Goal: Information Seeking & Learning: Learn about a topic

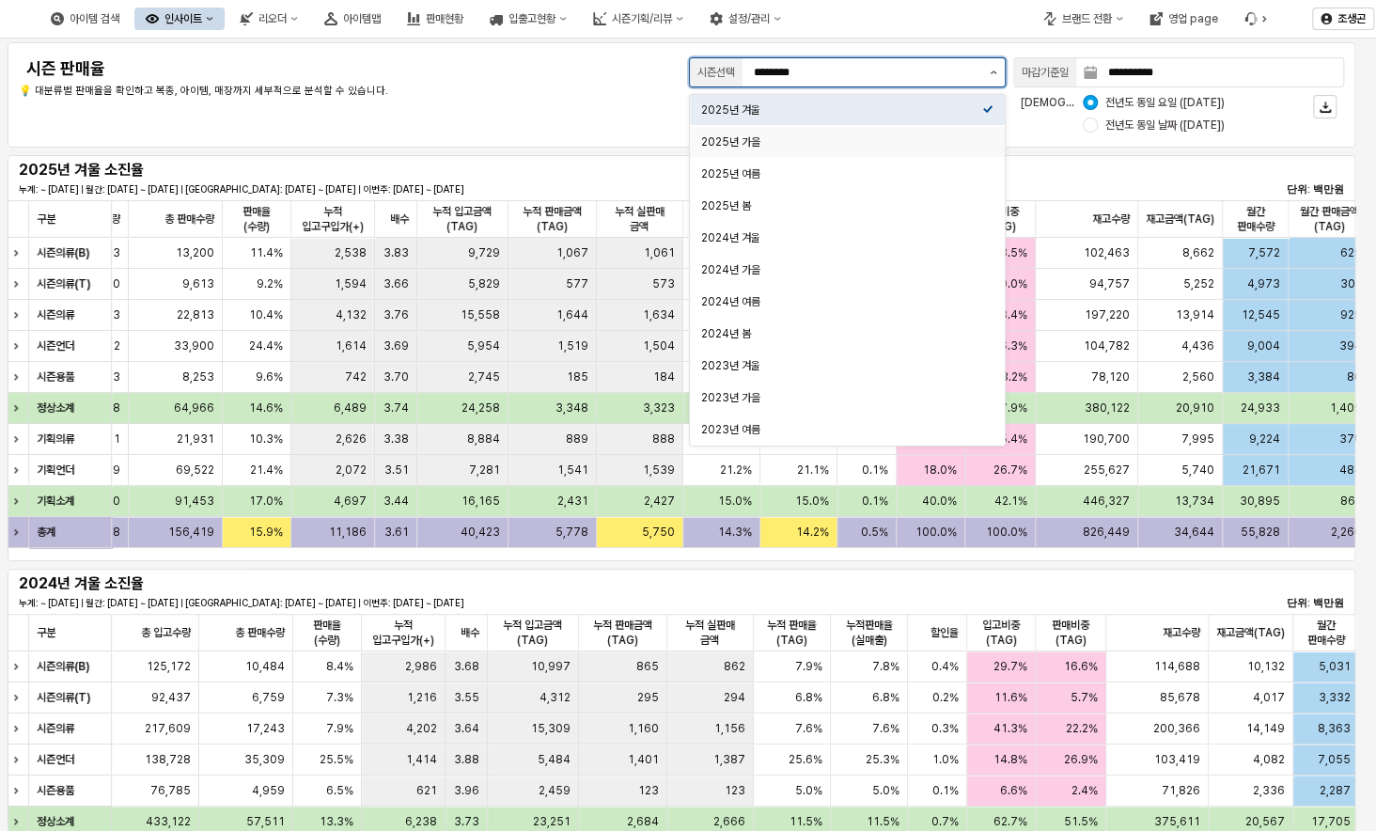
click at [726, 141] on div "2025년 가을" at bounding box center [841, 141] width 281 height 15
type input "********"
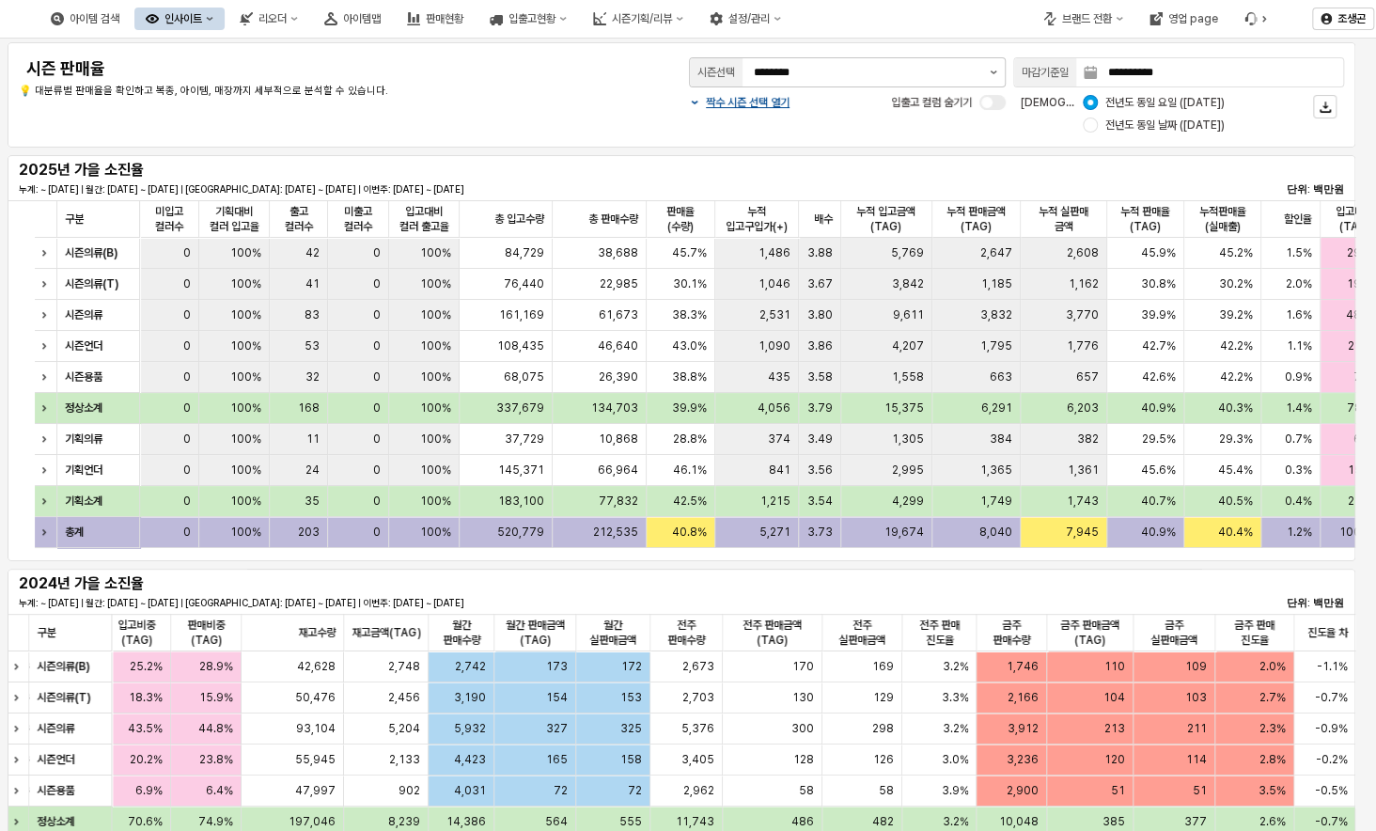
scroll to position [0, 642]
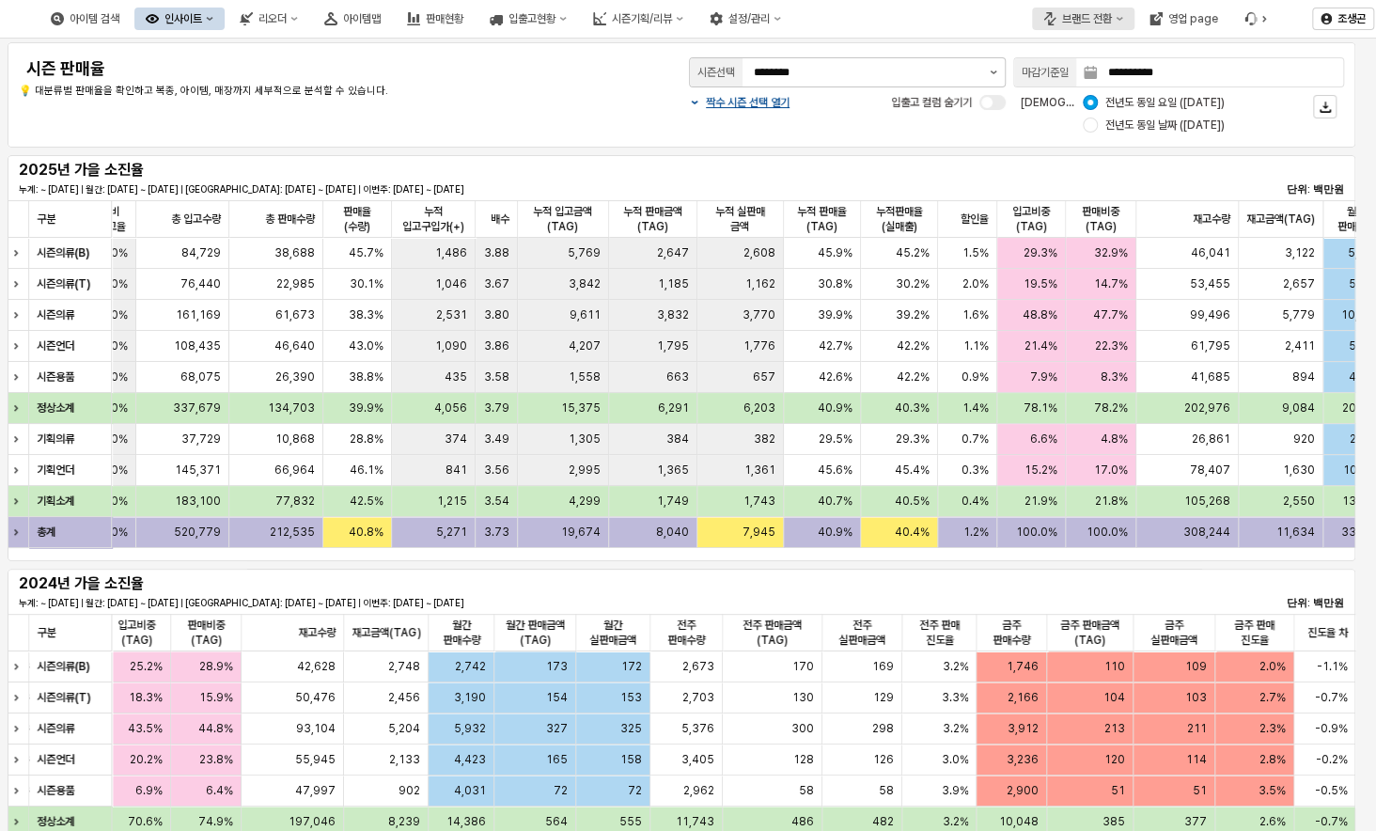
click at [1074, 19] on div "브랜드 전환" at bounding box center [1087, 18] width 50 height 13
click at [1052, 117] on div "디즈니" at bounding box center [1101, 117] width 115 height 15
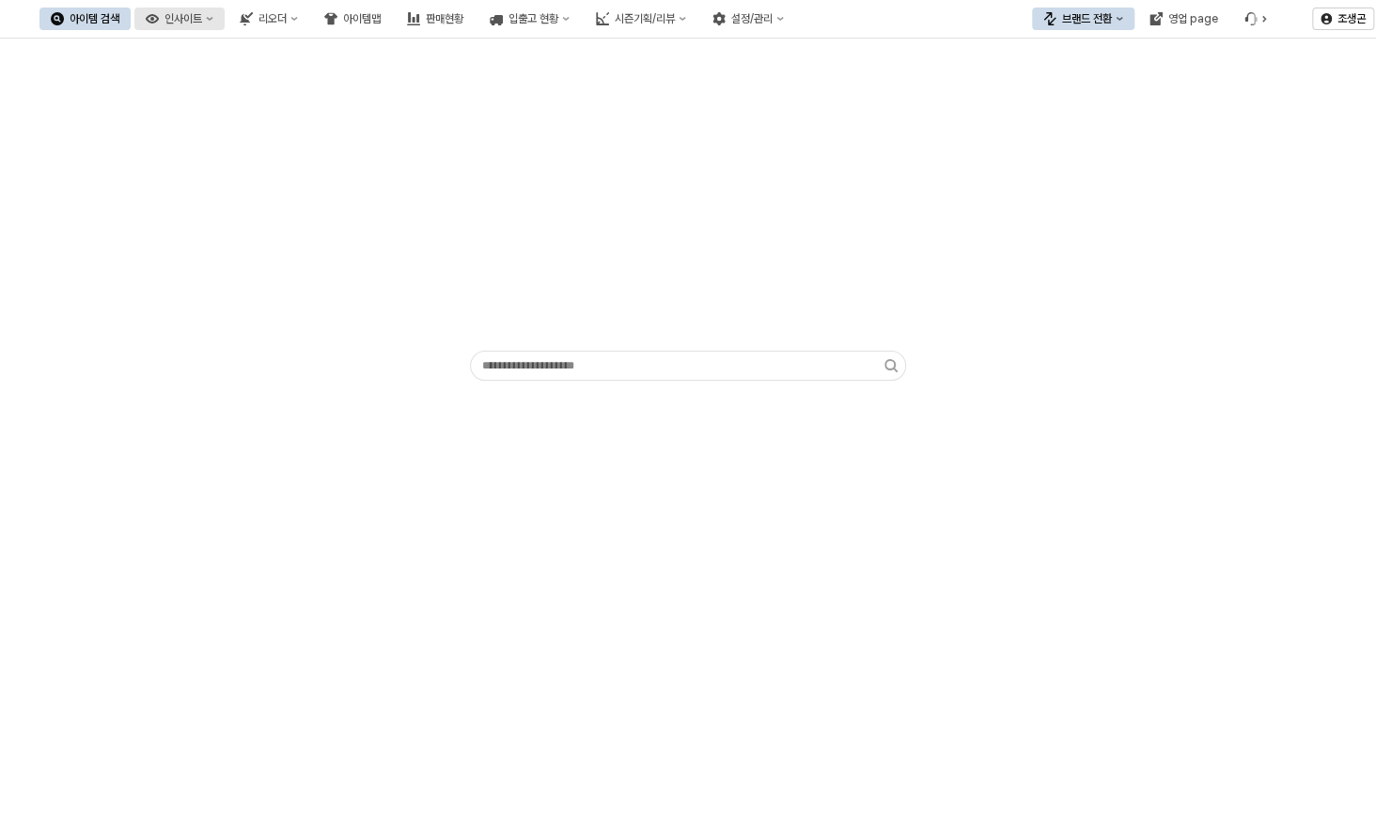
click at [202, 19] on div "인사이트" at bounding box center [183, 18] width 38 height 13
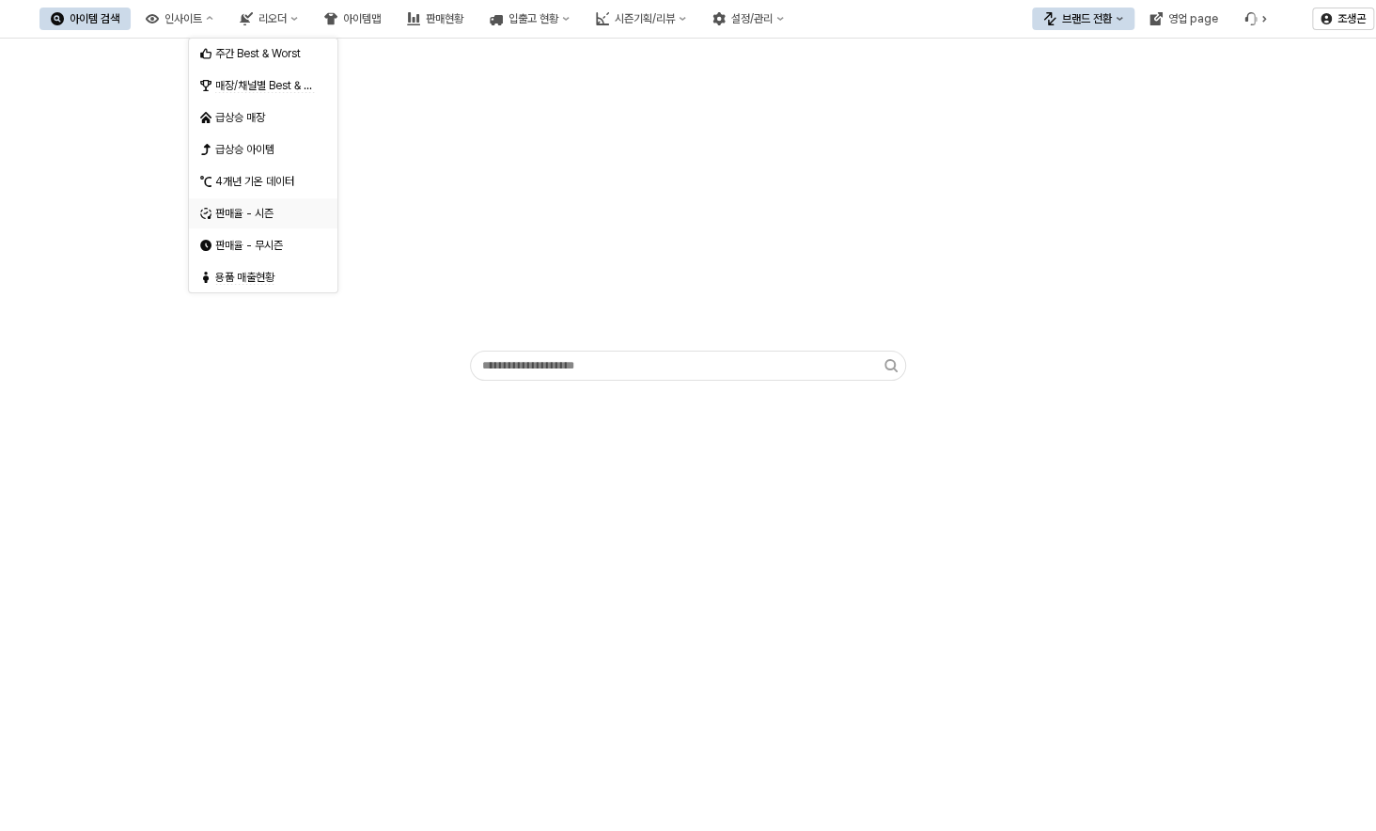
click at [225, 214] on div "판매율 - 시즌" at bounding box center [265, 213] width 100 height 15
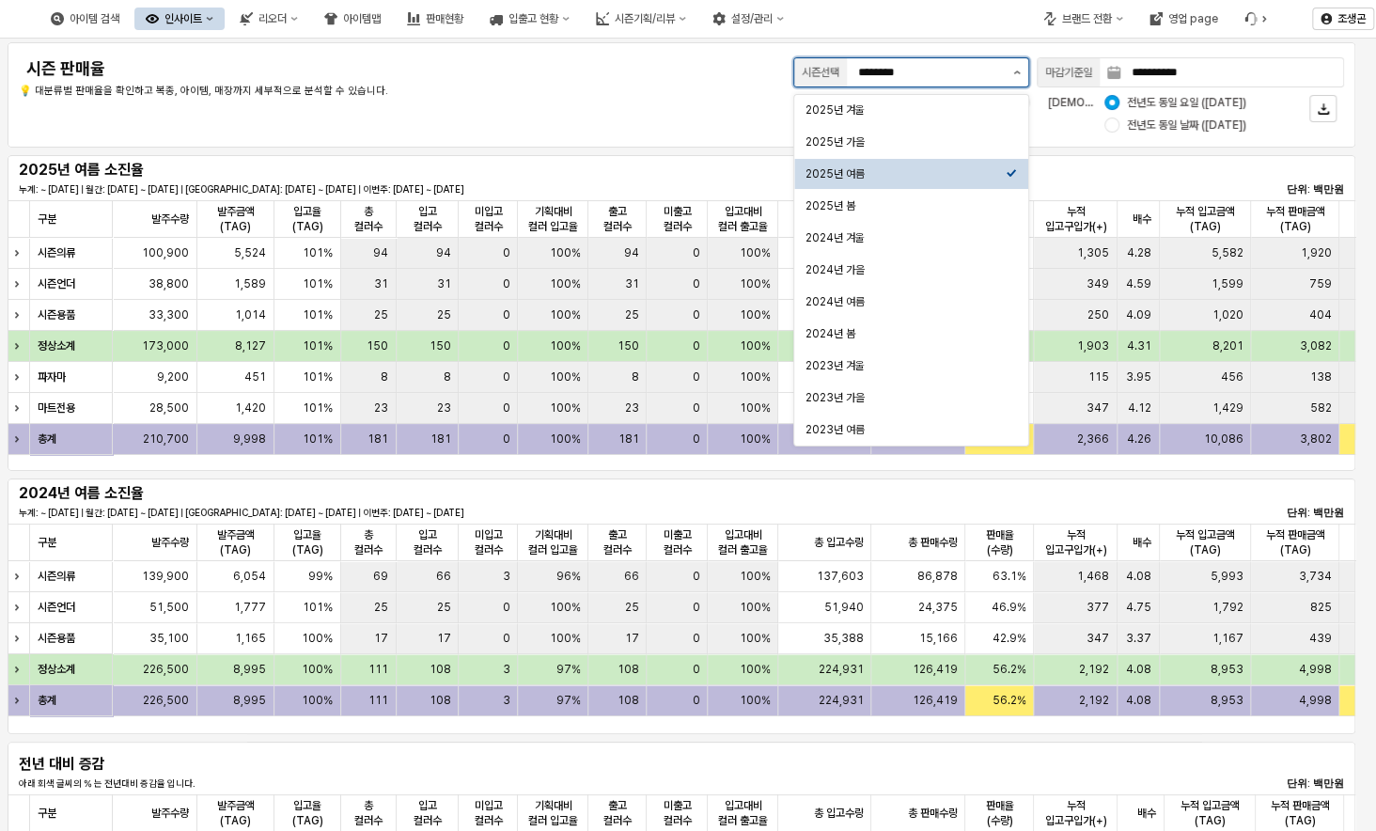
click at [1016, 72] on icon "제안 사항 표시" at bounding box center [1017, 72] width 7 height 4
click at [826, 139] on div "2025년 가을" at bounding box center [905, 141] width 200 height 15
type input "********"
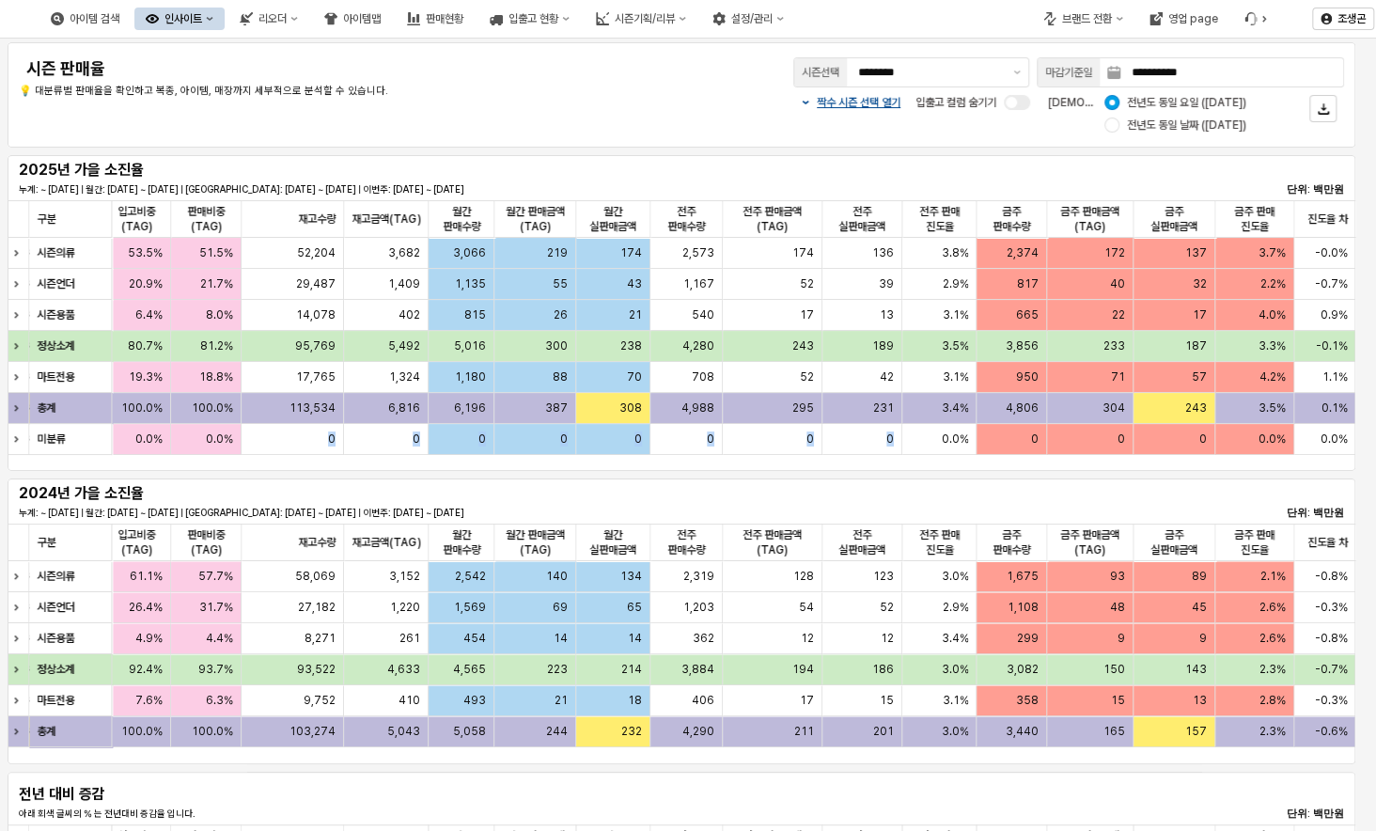
drag, startPoint x: 898, startPoint y: 452, endPoint x: 276, endPoint y: 456, distance: 622.1
click at [276, 455] on div "구분 구분 누적 실판매 금액 누적 실판매 금액 누적 판매율(TAG) 누적 판매율(TAG) 누적판매율(실매출) 누적판매율(실매출) 할인율 할인율…" at bounding box center [681, 327] width 1347 height 255
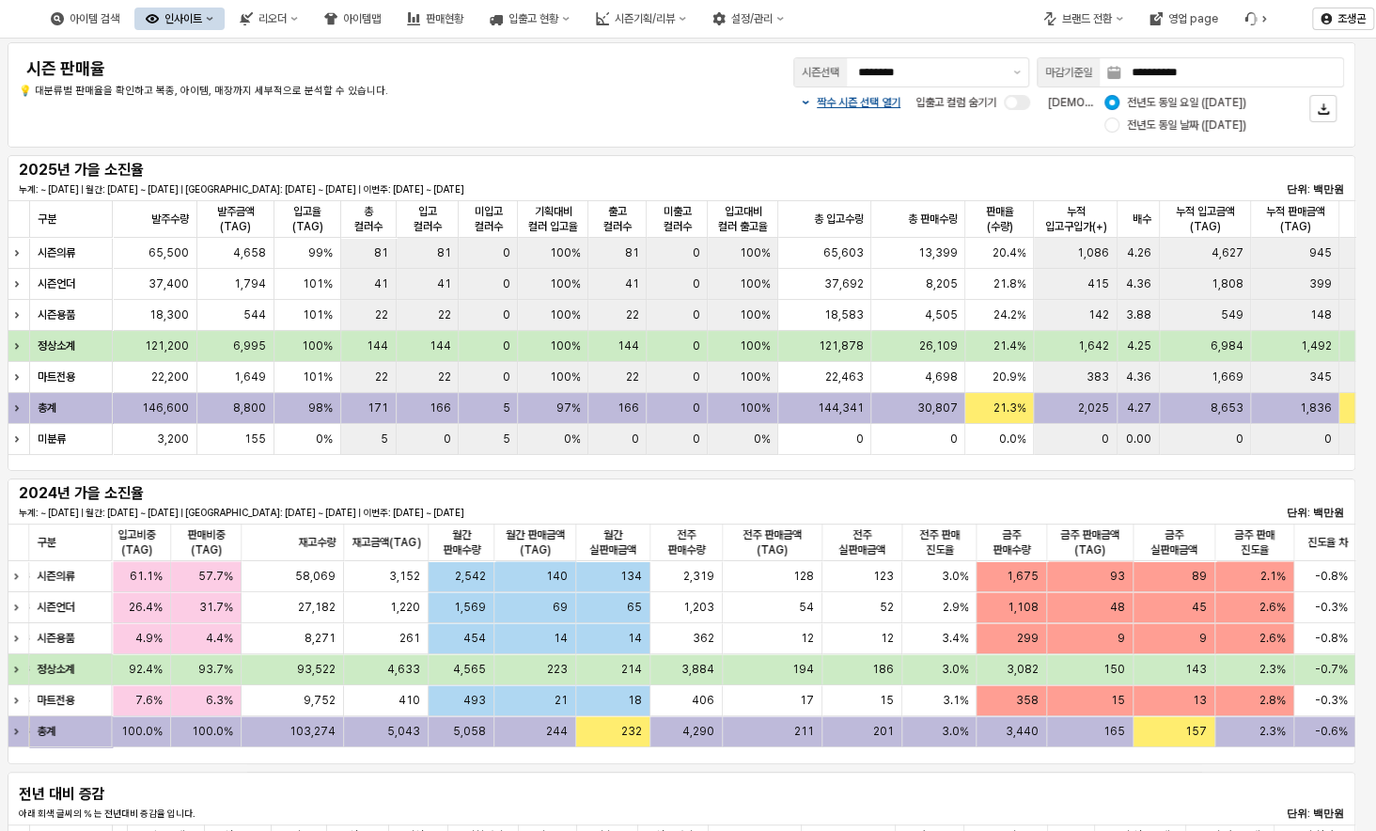
click at [660, 489] on div "2024년 가을 소진율 누계: ~ 2024-10-09 | 월간: 2024-10-01 ~ 2024-10-09 | 지난주: 2024-09-27 ~…" at bounding box center [681, 501] width 1325 height 38
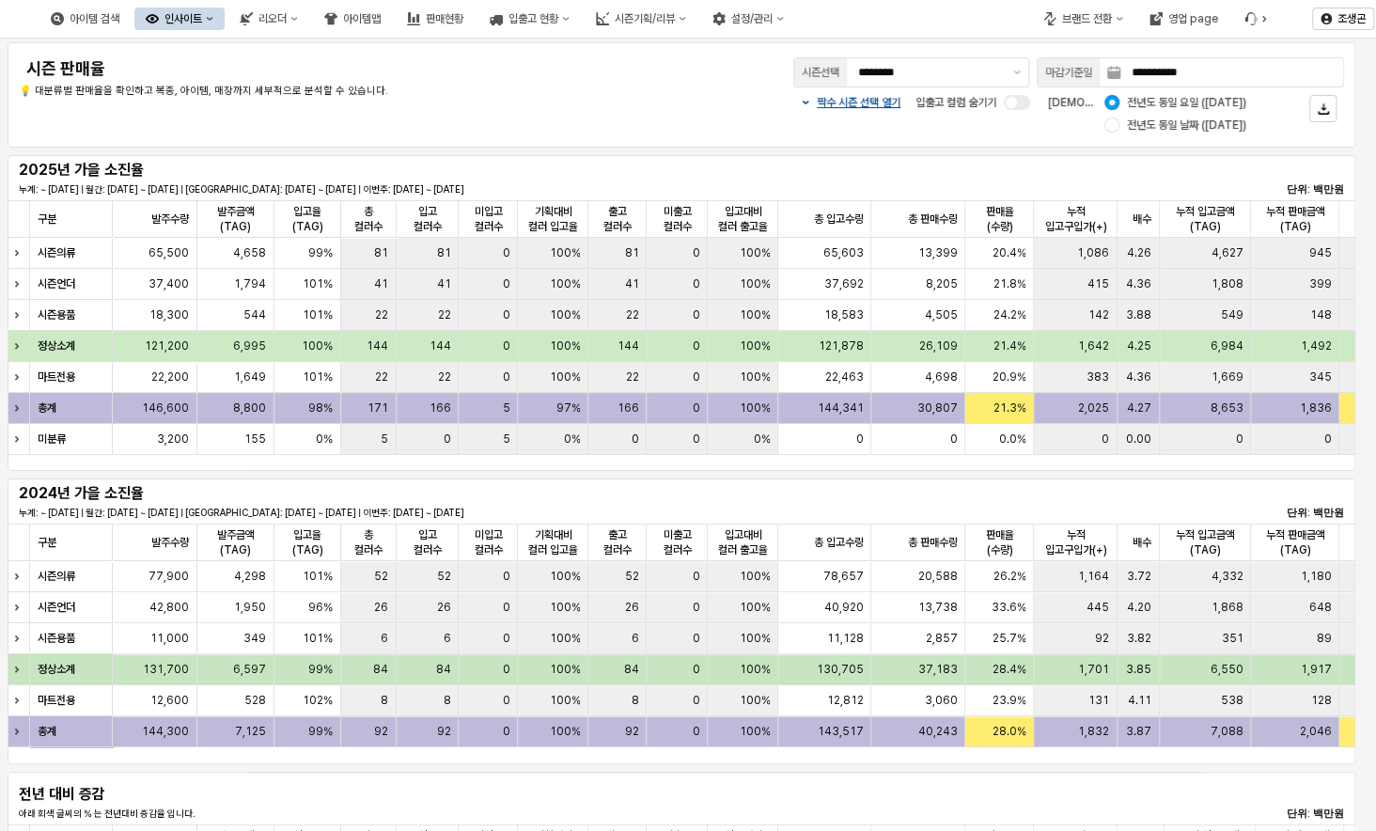
scroll to position [429, 0]
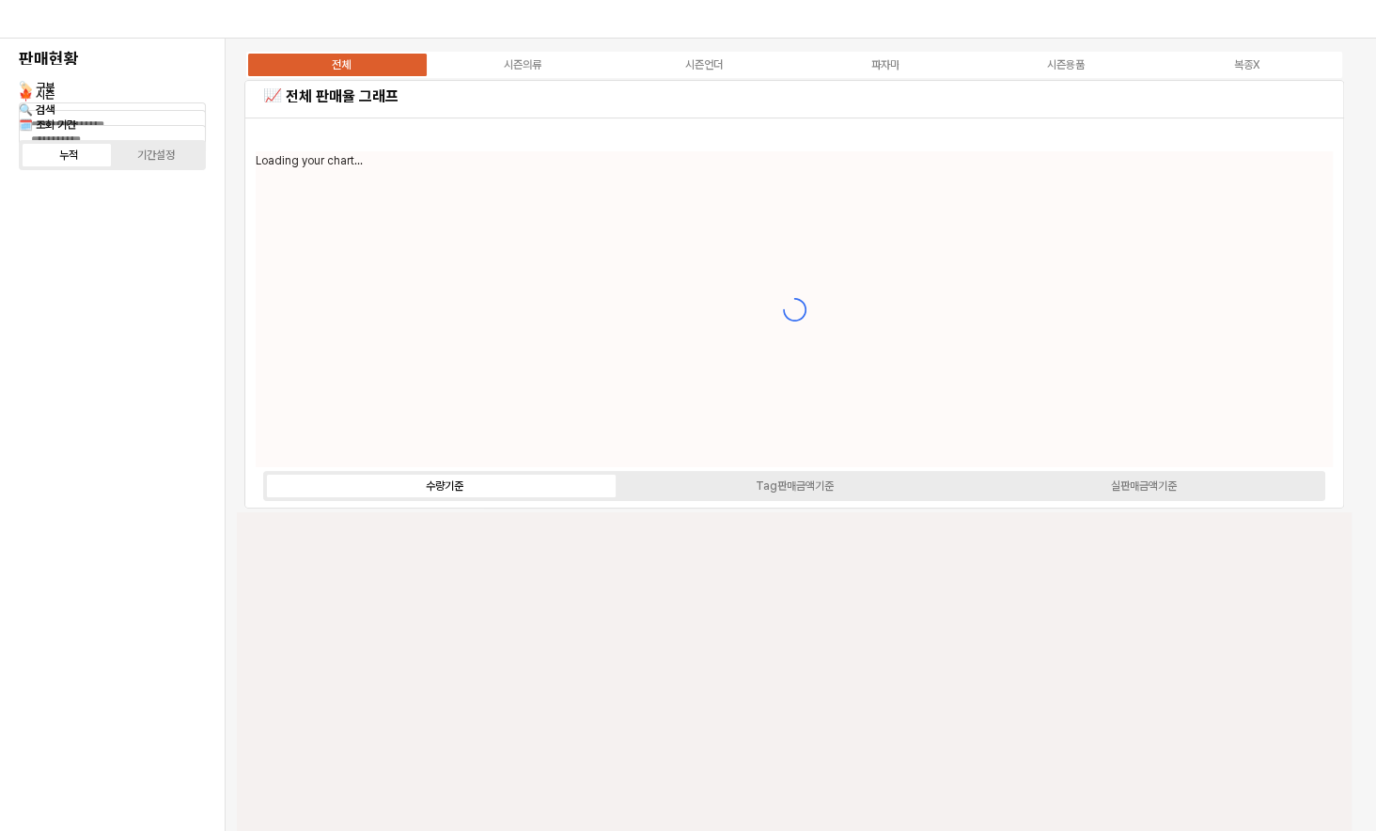
type input "****"
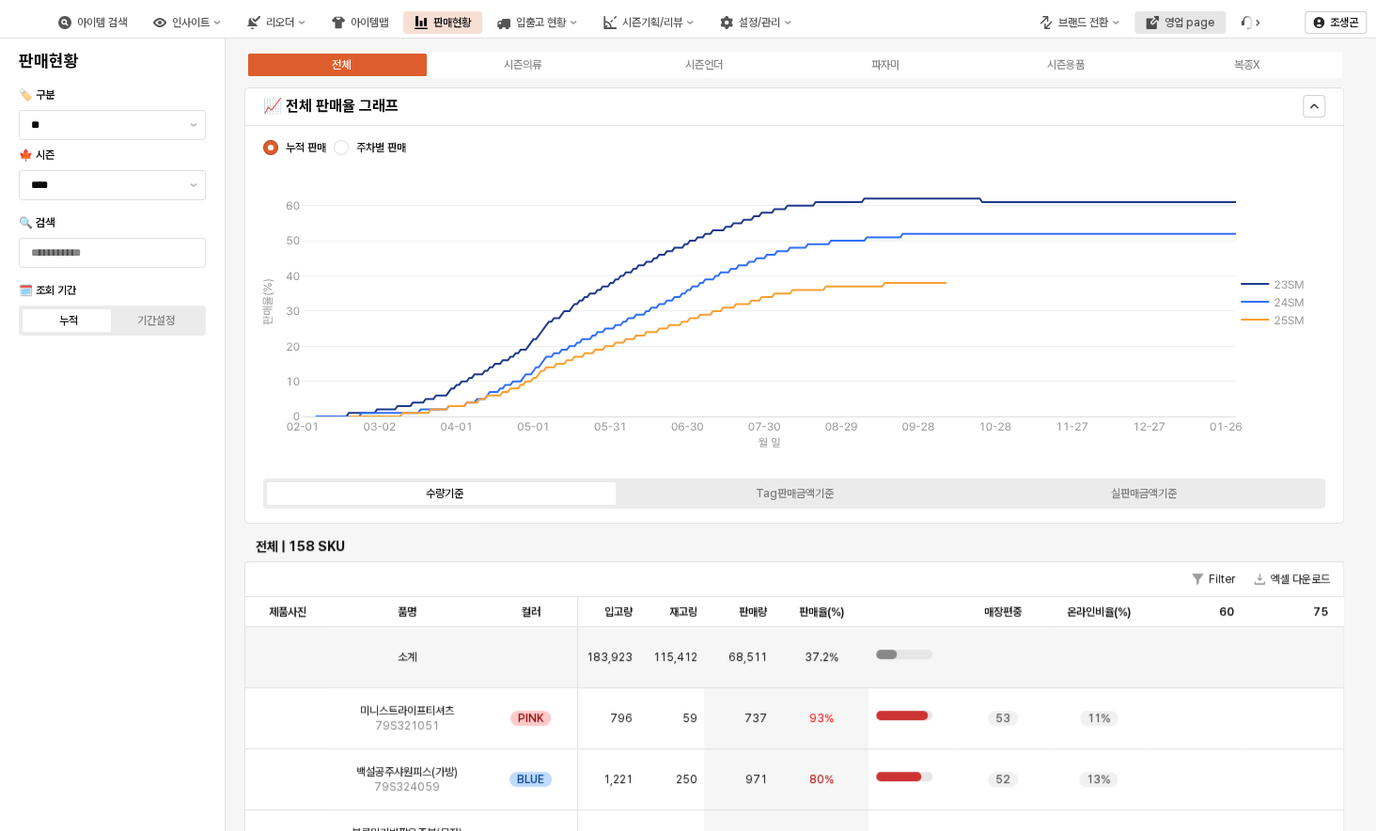
click at [1196, 23] on div "영업 page" at bounding box center [1189, 22] width 50 height 13
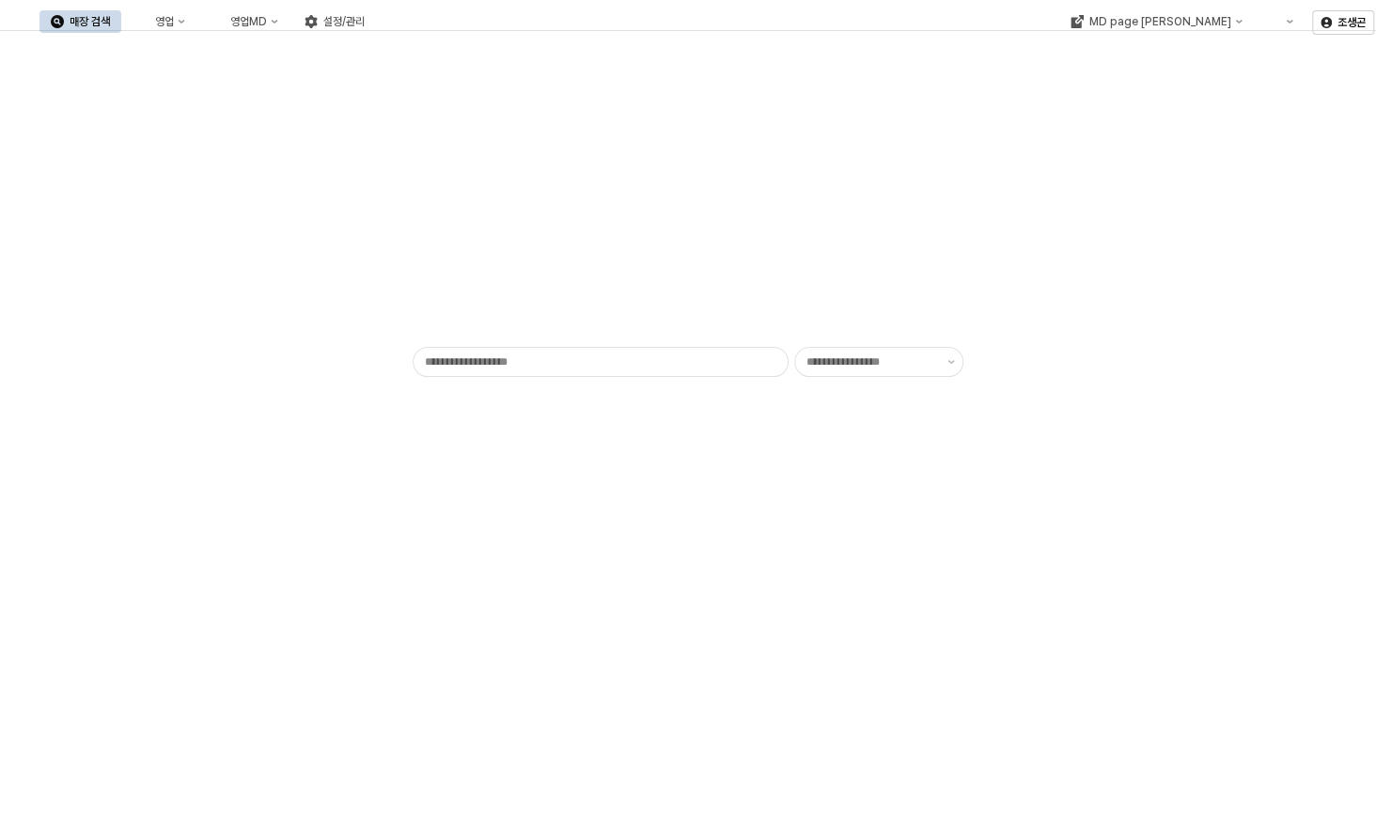
type input "******"
click at [196, 28] on button "영업" at bounding box center [160, 21] width 71 height 23
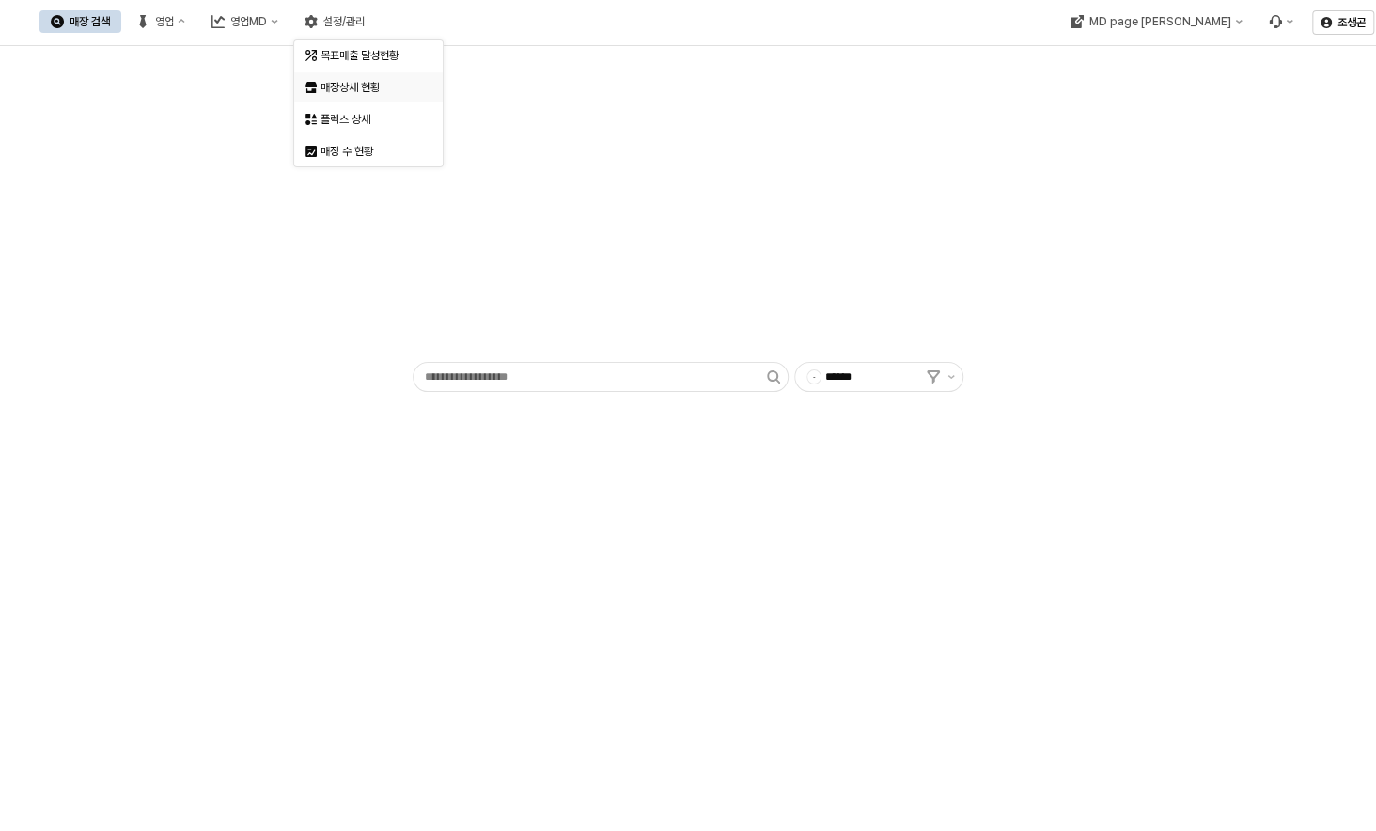
click at [354, 86] on div "매장상세 현황" at bounding box center [370, 87] width 100 height 15
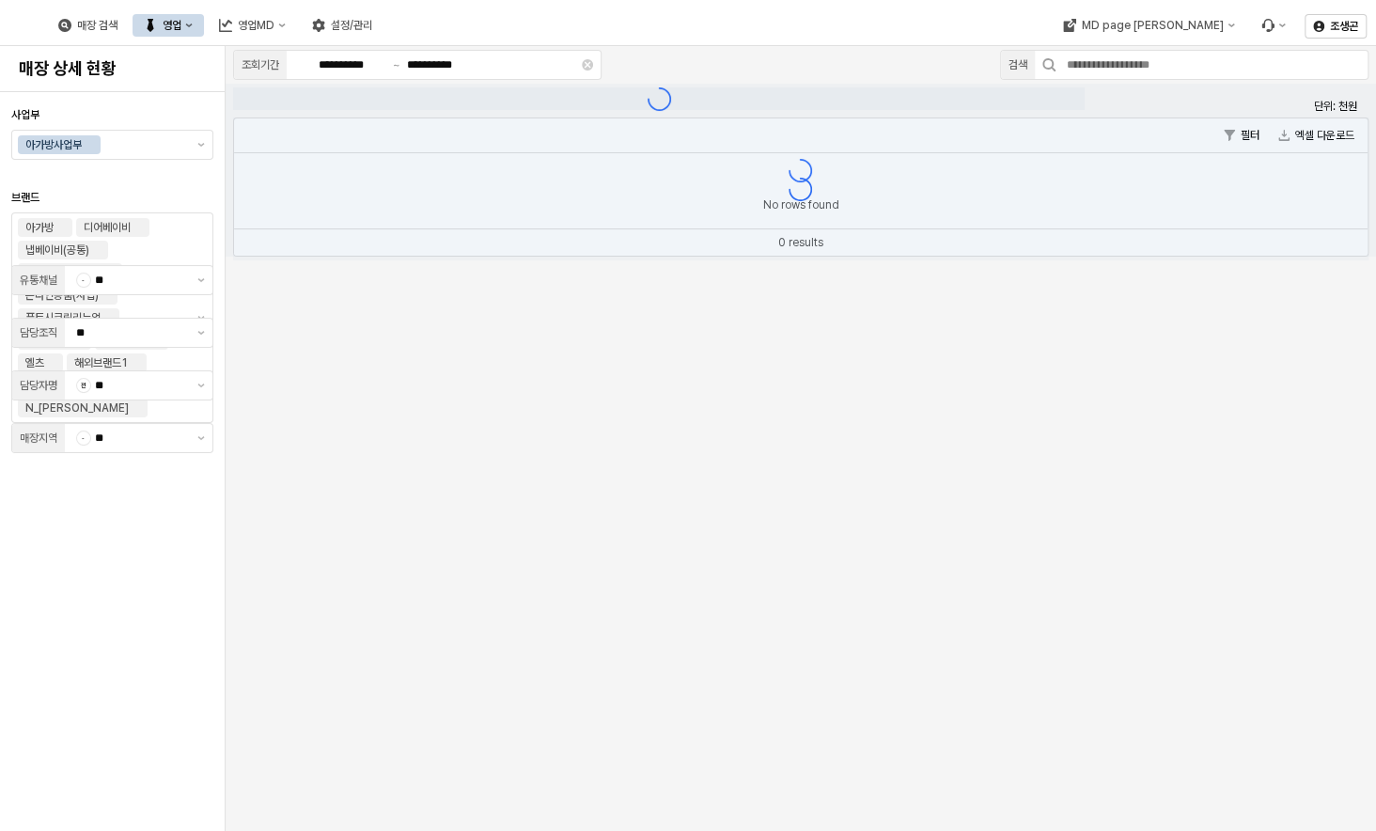
type input "**"
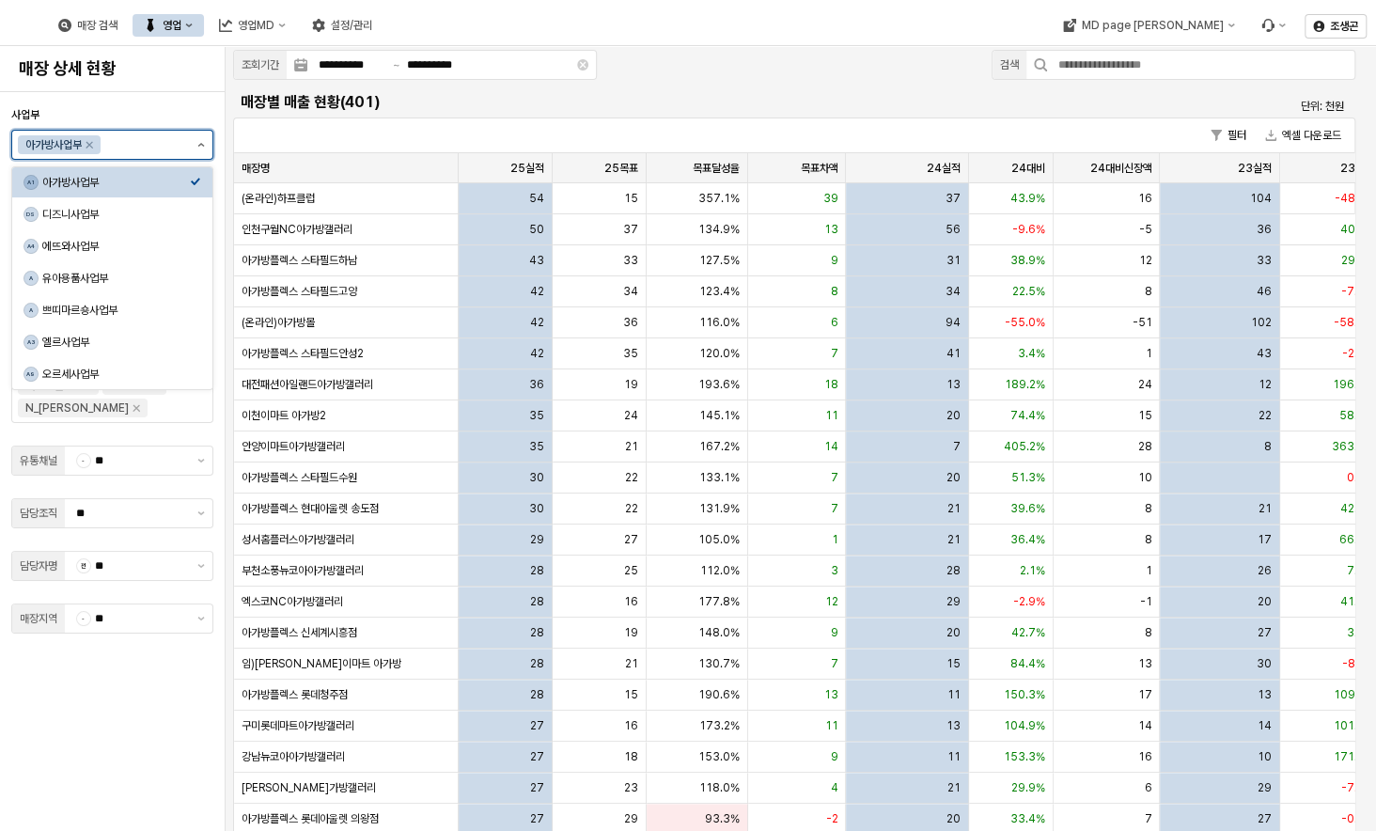
click at [202, 143] on icon "제안 사항 표시" at bounding box center [201, 145] width 8 height 4
click at [54, 217] on div "디즈니사업부" at bounding box center [116, 214] width 148 height 15
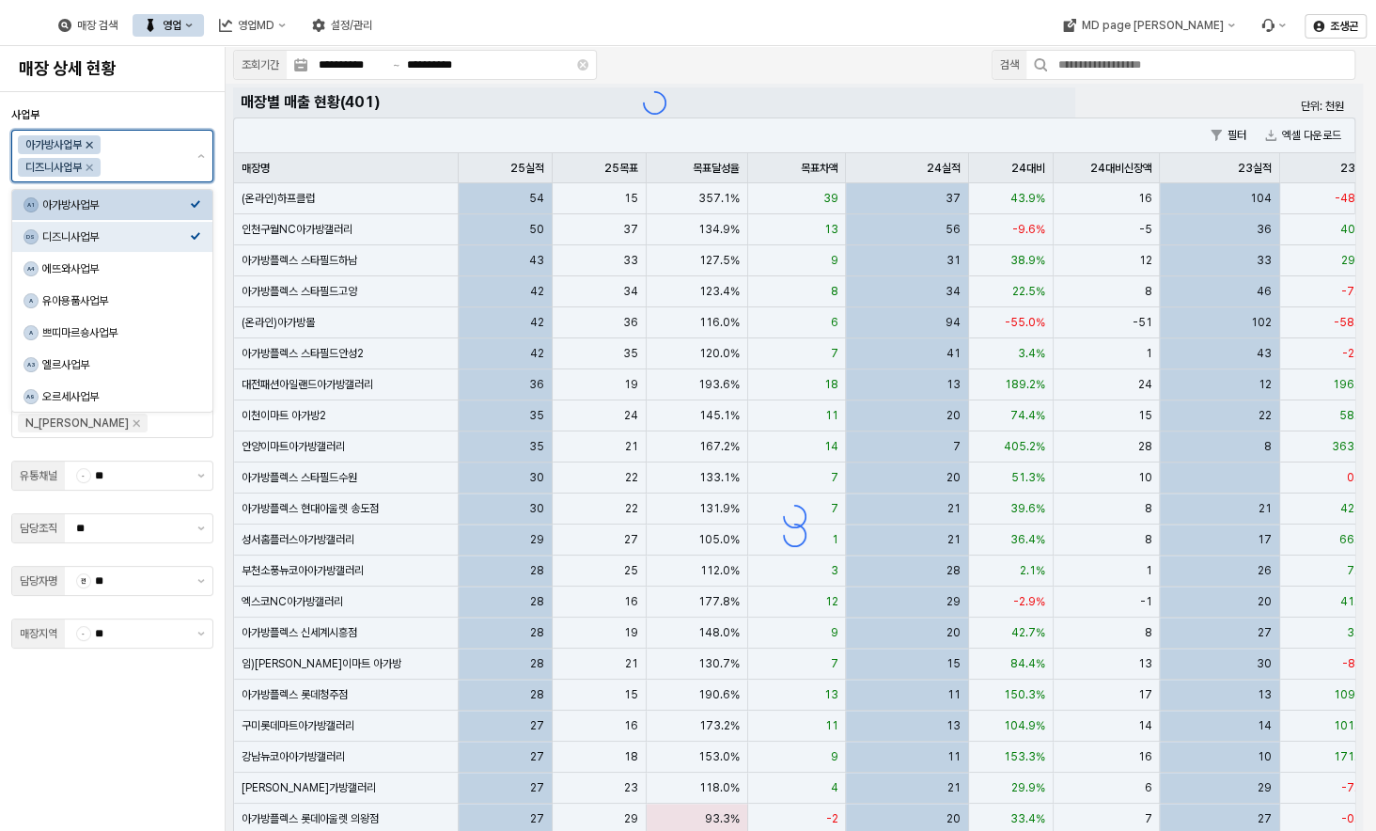
click at [89, 146] on icon "Remove 아가방사업부" at bounding box center [89, 145] width 7 height 7
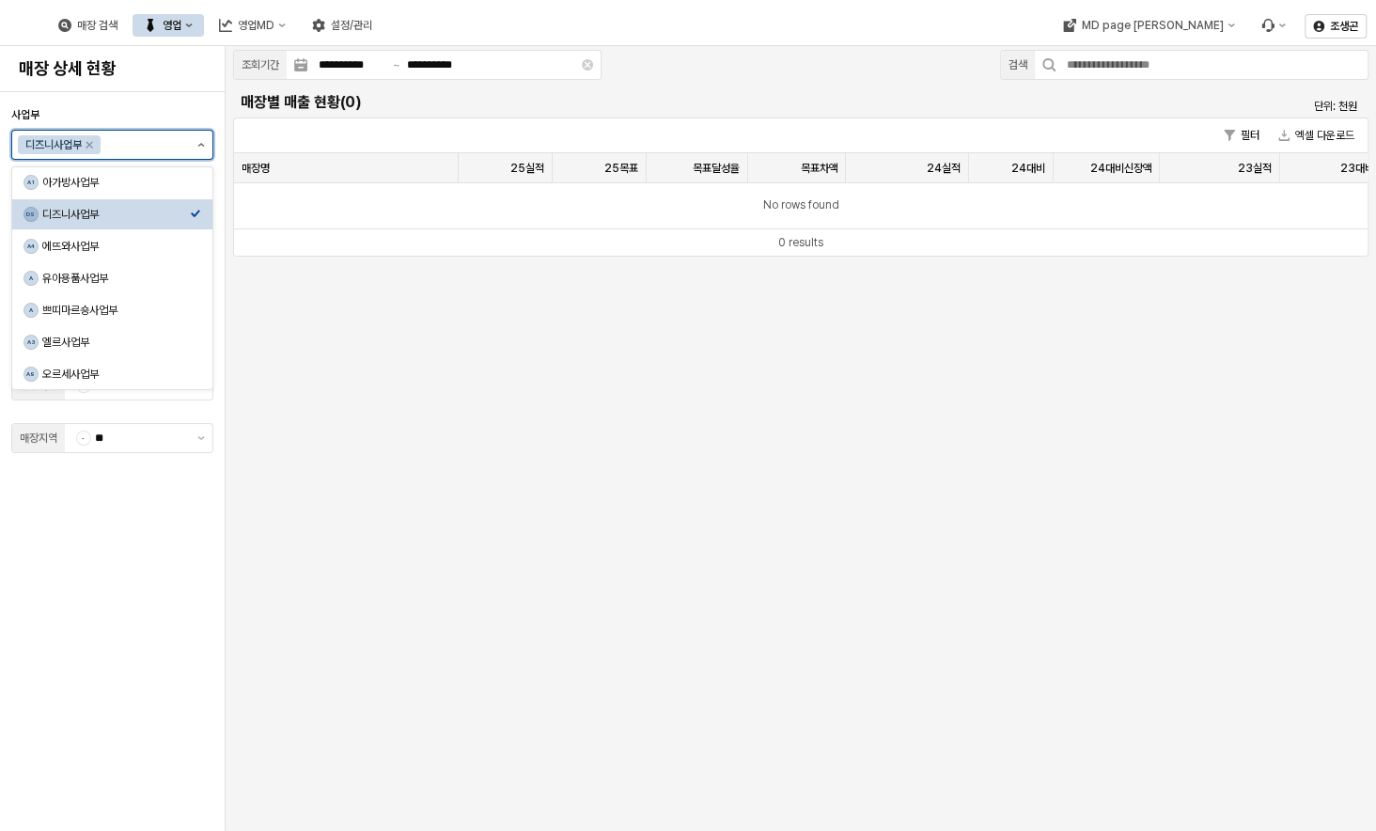
click at [200, 144] on icon "제안 사항 표시" at bounding box center [201, 145] width 7 height 4
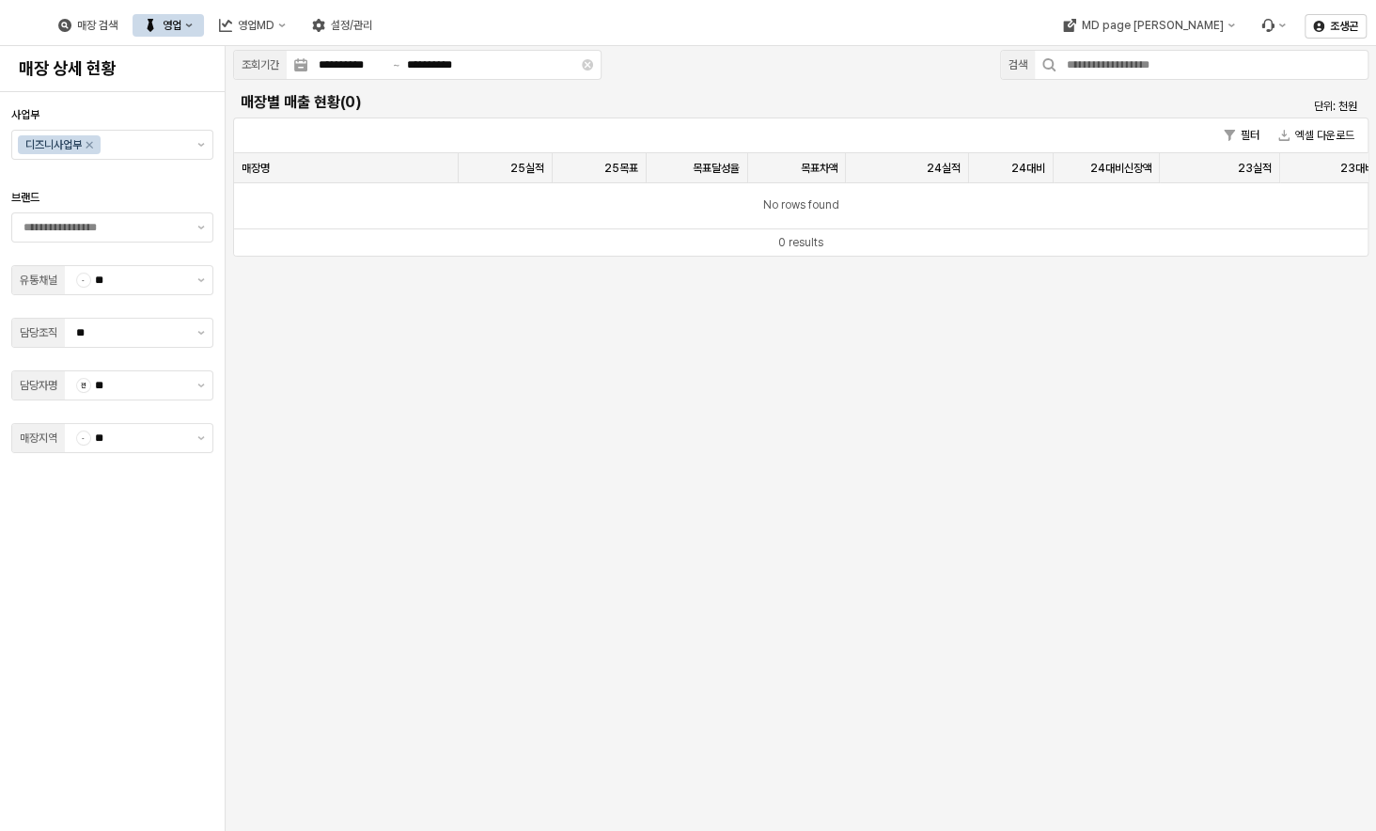
click at [497, 641] on div "**********" at bounding box center [801, 438] width 1150 height 785
click at [531, 469] on div "**********" at bounding box center [801, 438] width 1150 height 785
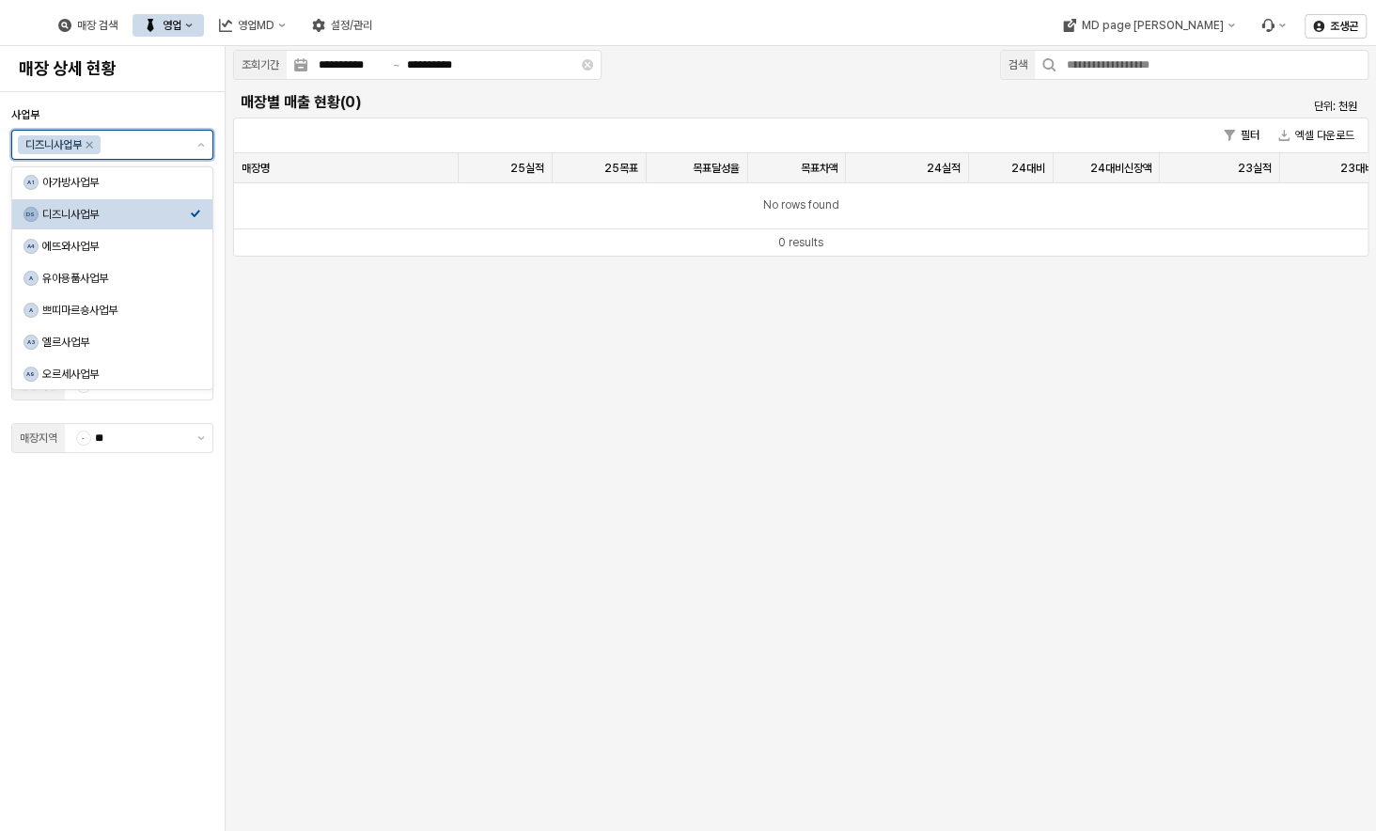
click at [173, 149] on input "사업부" at bounding box center [144, 144] width 80 height 19
click at [172, 143] on input "사업부" at bounding box center [144, 144] width 80 height 19
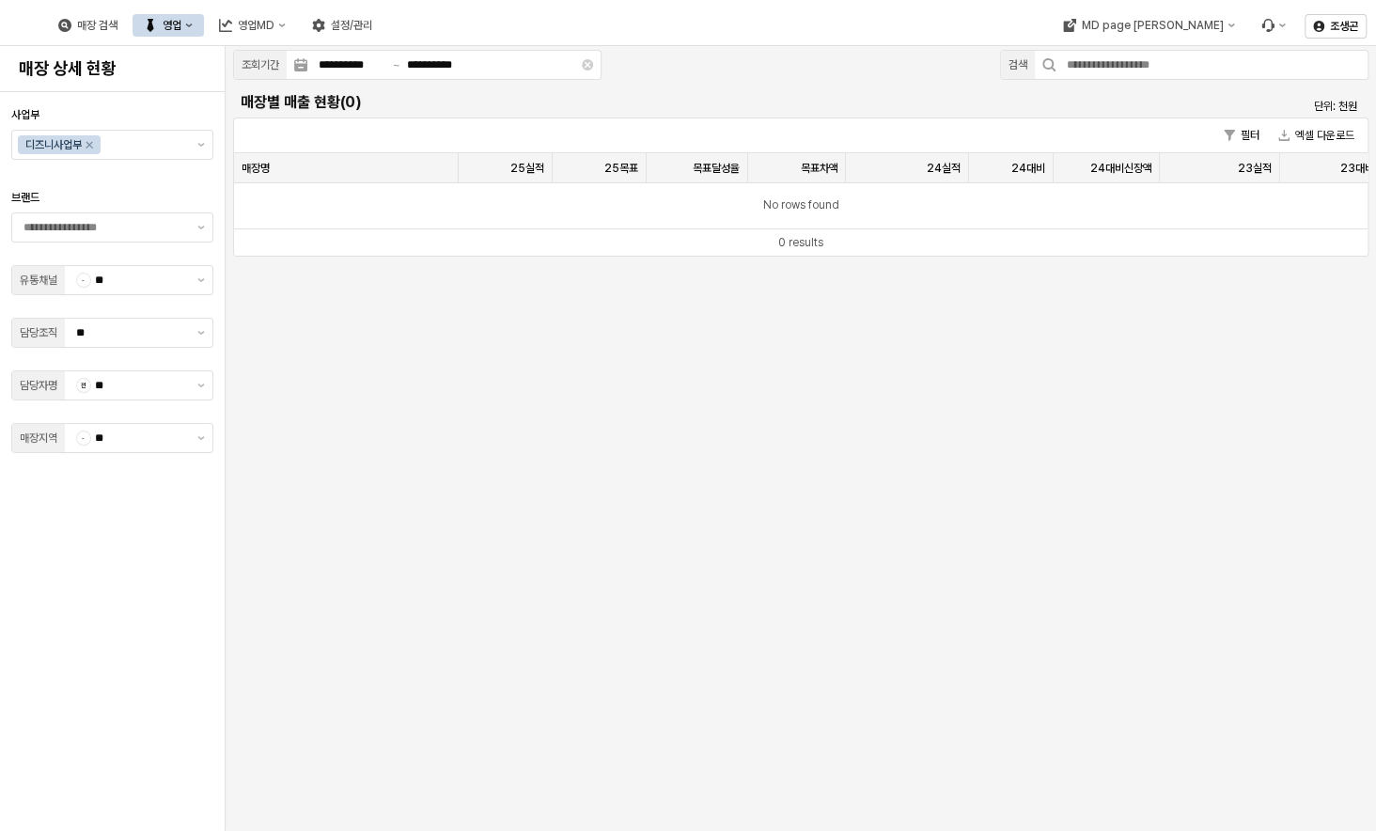
click at [390, 383] on div "**********" at bounding box center [801, 438] width 1150 height 785
click at [53, 178] on div at bounding box center [112, 178] width 187 height 15
click at [200, 234] on button "제안 사항 표시" at bounding box center [201, 227] width 23 height 28
click at [85, 261] on div "디즈니베이비" at bounding box center [116, 264] width 148 height 15
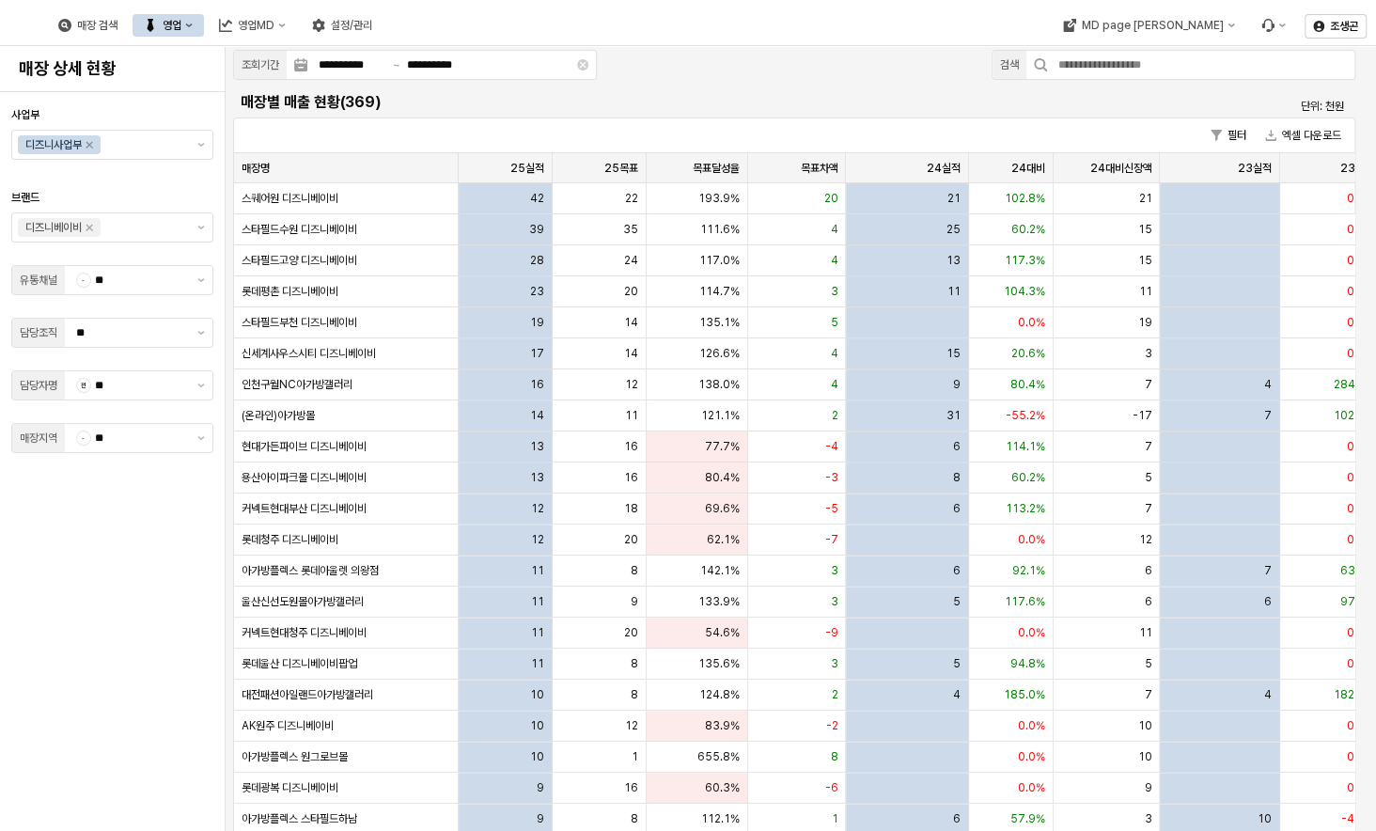
click at [84, 679] on div "사업부 디즈니사업부 브랜드 디즈니베이비 유통채널 - ** 담당조직 ** 담당자명 전 ** 매장지역 - **" at bounding box center [112, 462] width 202 height 724
click at [1195, 25] on div "MD page [PERSON_NAME]" at bounding box center [1153, 25] width 142 height 13
click at [1153, 120] on div "디즈니베이비" at bounding box center [1181, 123] width 115 height 15
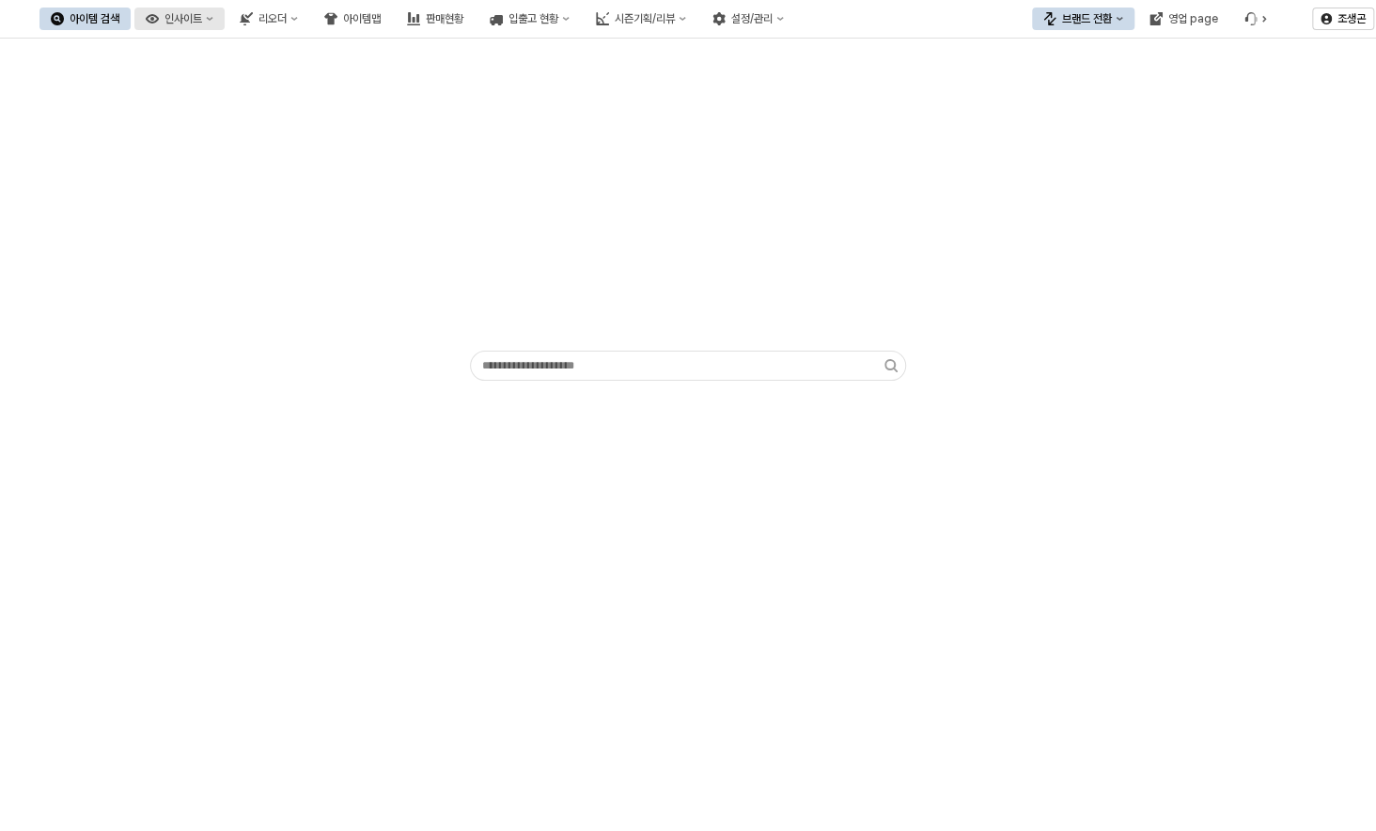
click at [202, 16] on div "인사이트" at bounding box center [183, 18] width 38 height 13
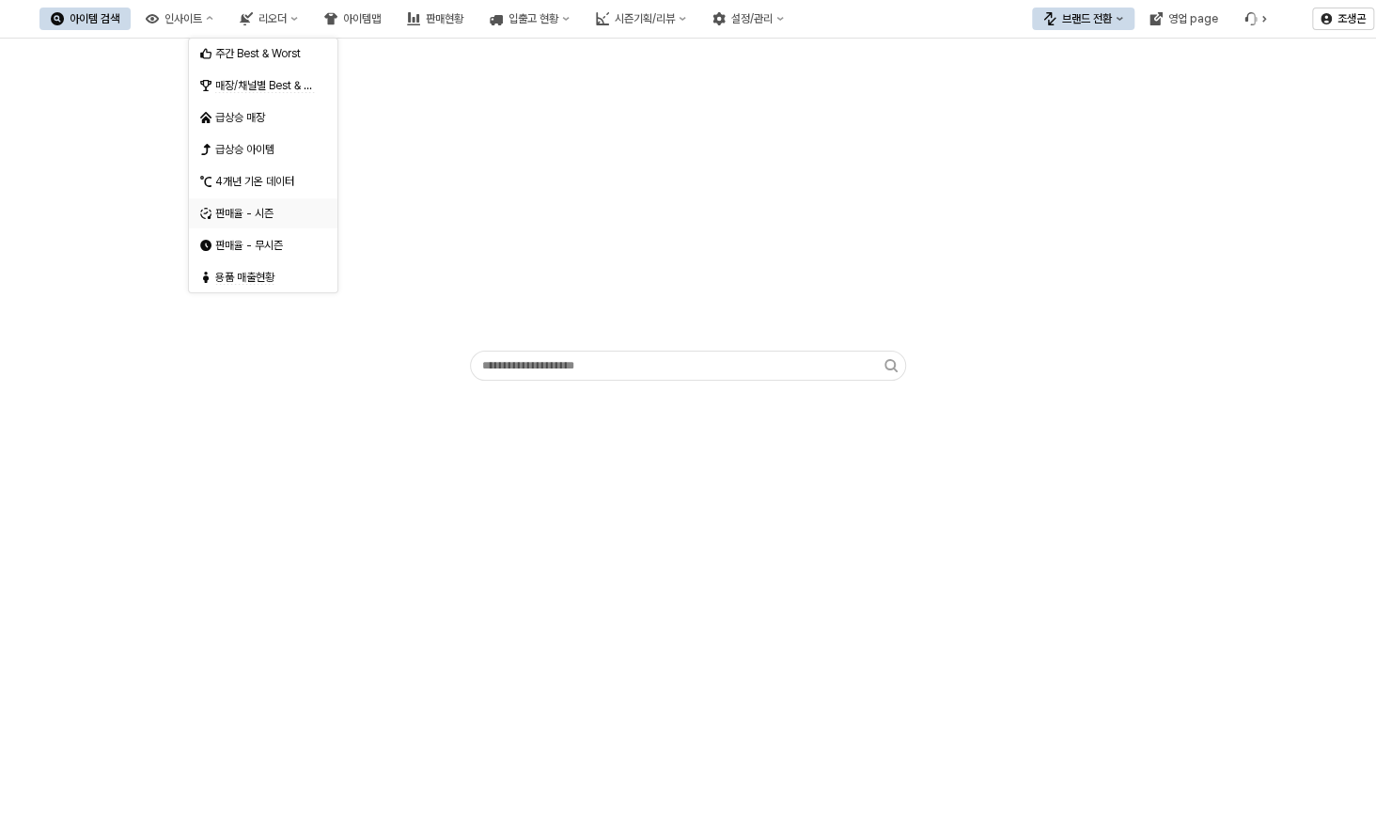
click at [235, 214] on div "판매율 - 시즌" at bounding box center [265, 213] width 100 height 15
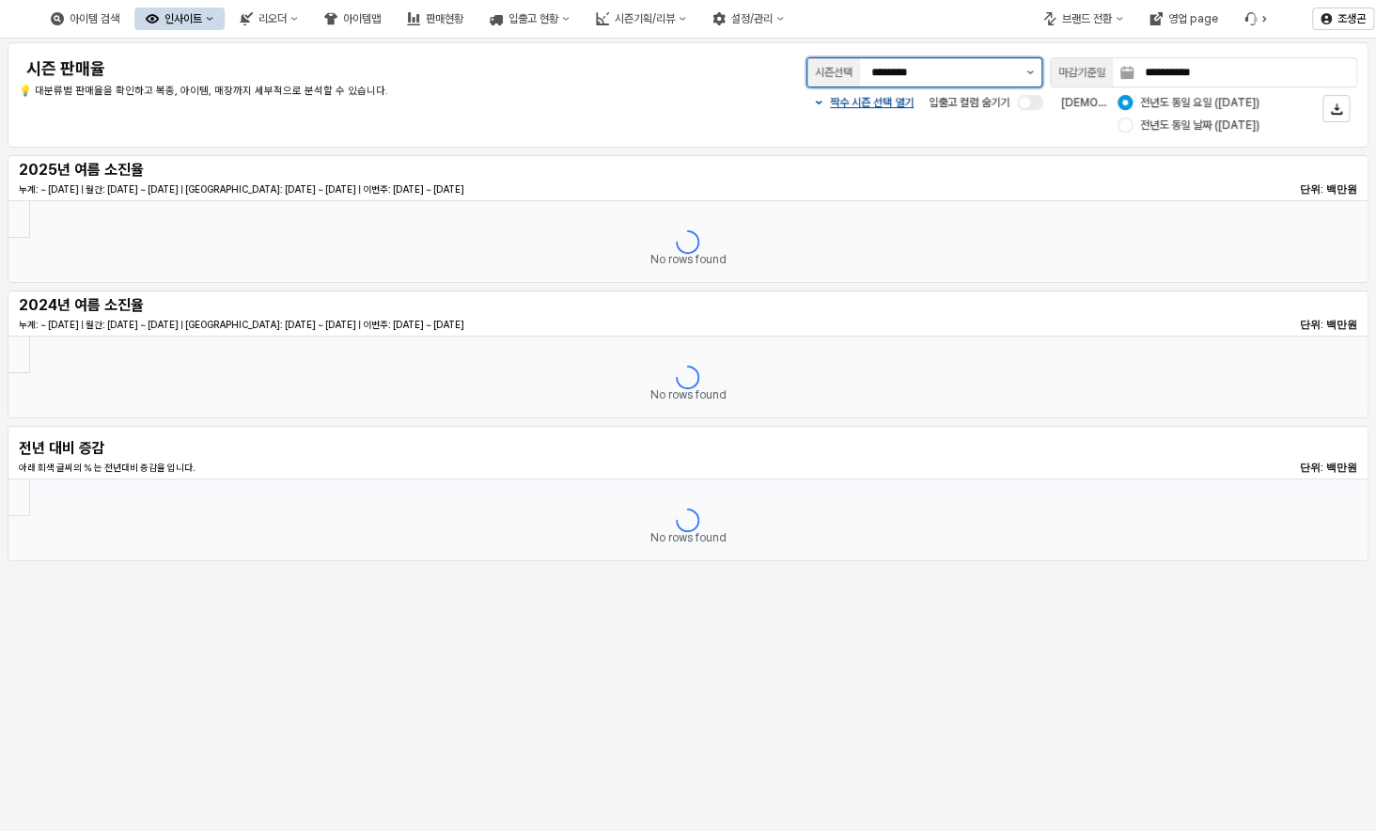
click at [1029, 68] on button "제안 사항 표시" at bounding box center [1030, 72] width 23 height 28
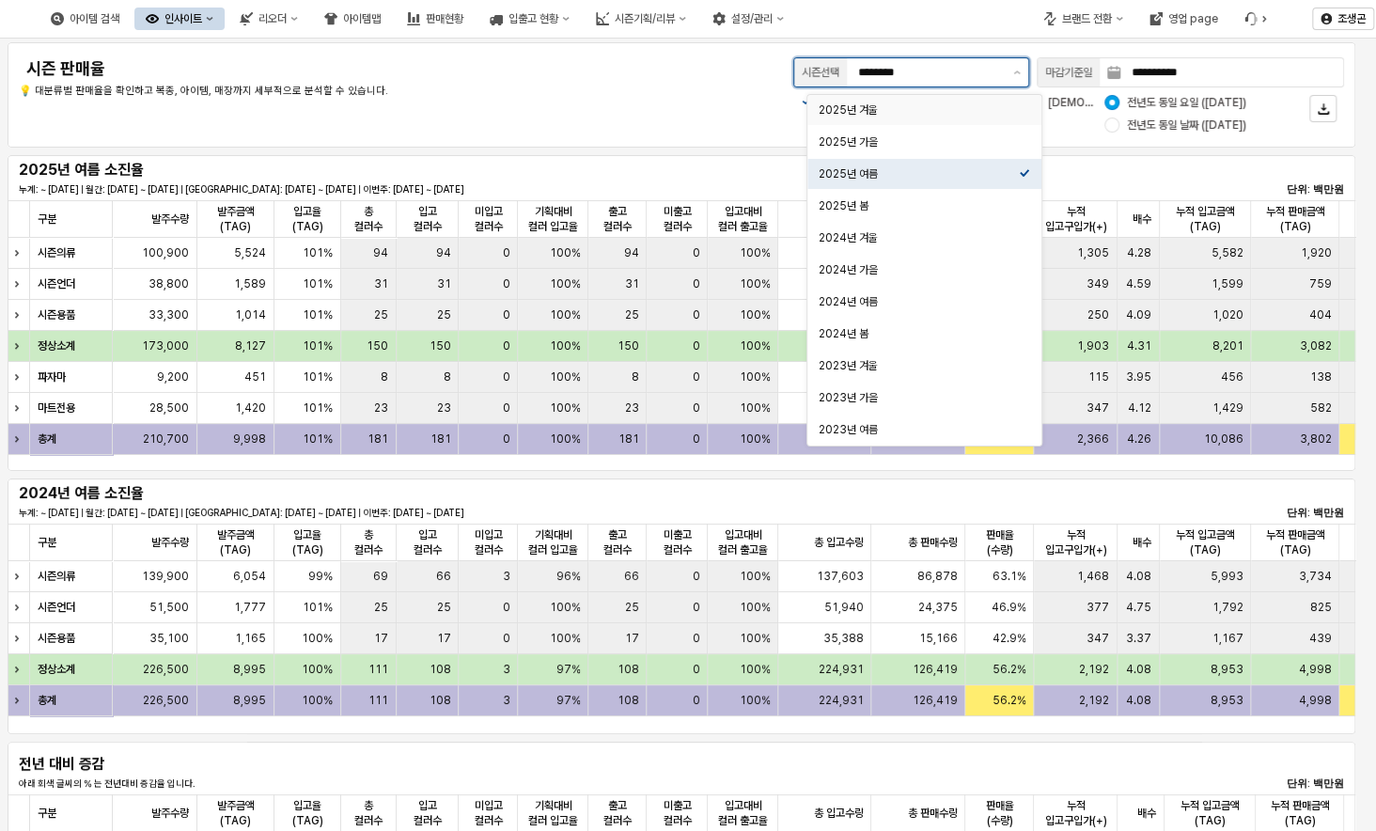
click at [849, 102] on div "2025년 겨울" at bounding box center [918, 109] width 200 height 15
type input "********"
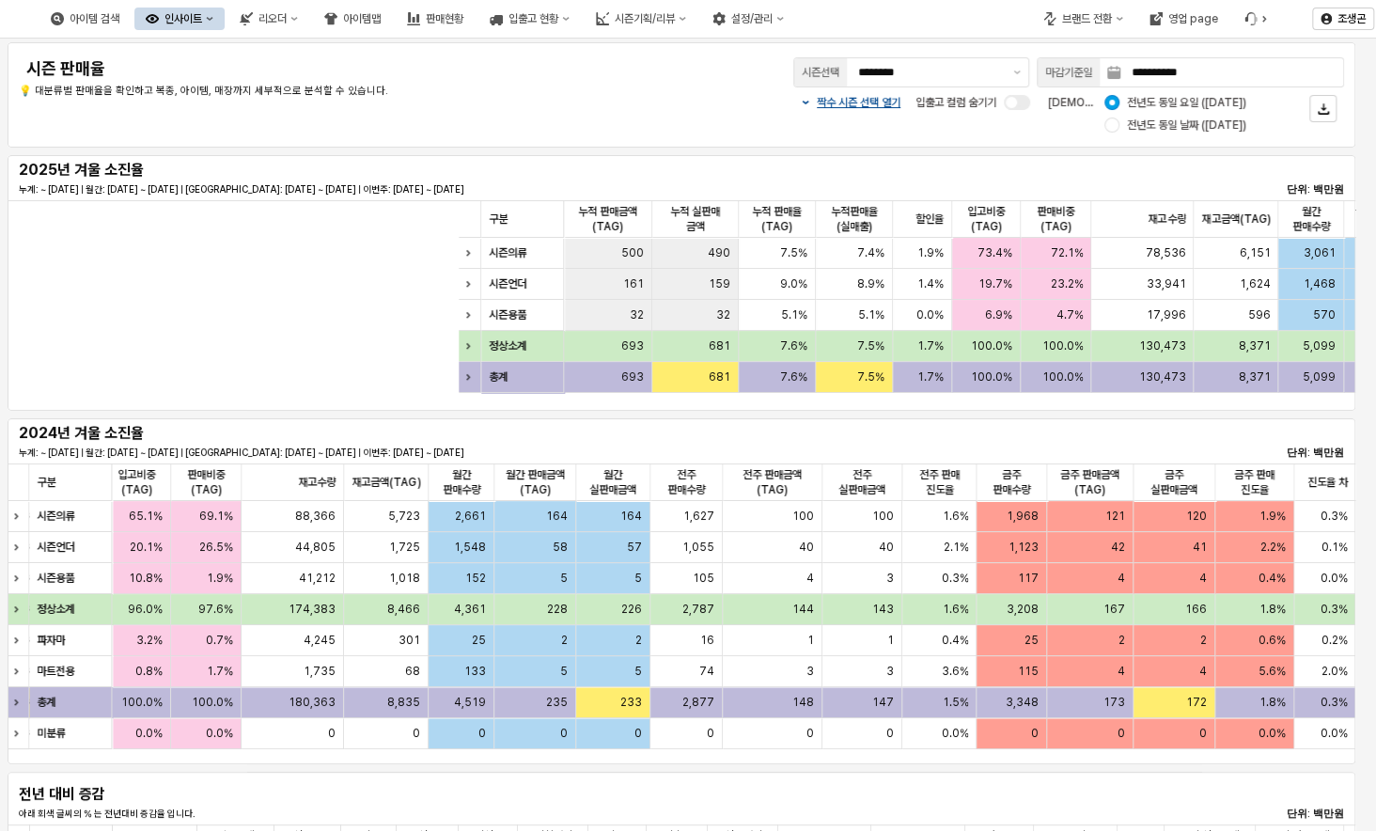
scroll to position [0, 1528]
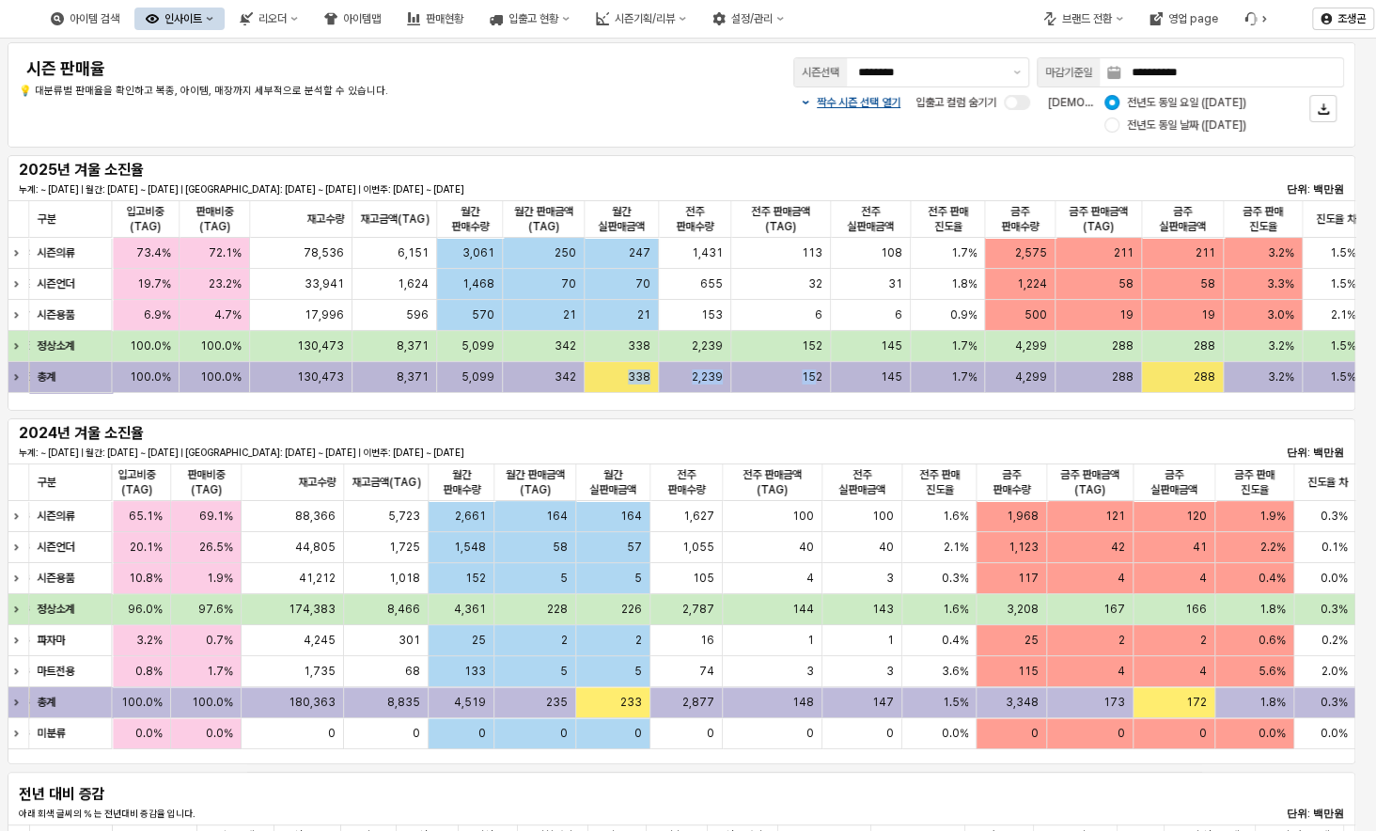
drag, startPoint x: 817, startPoint y: 392, endPoint x: 591, endPoint y: 379, distance: 225.9
click at [573, 376] on div "총계 681 7.6% 7.5% 1.7% 100.0% 100.0% 130,473 8,371 5,099 342 338 2,239 152 145 1…" at bounding box center [535, 377] width 1658 height 31
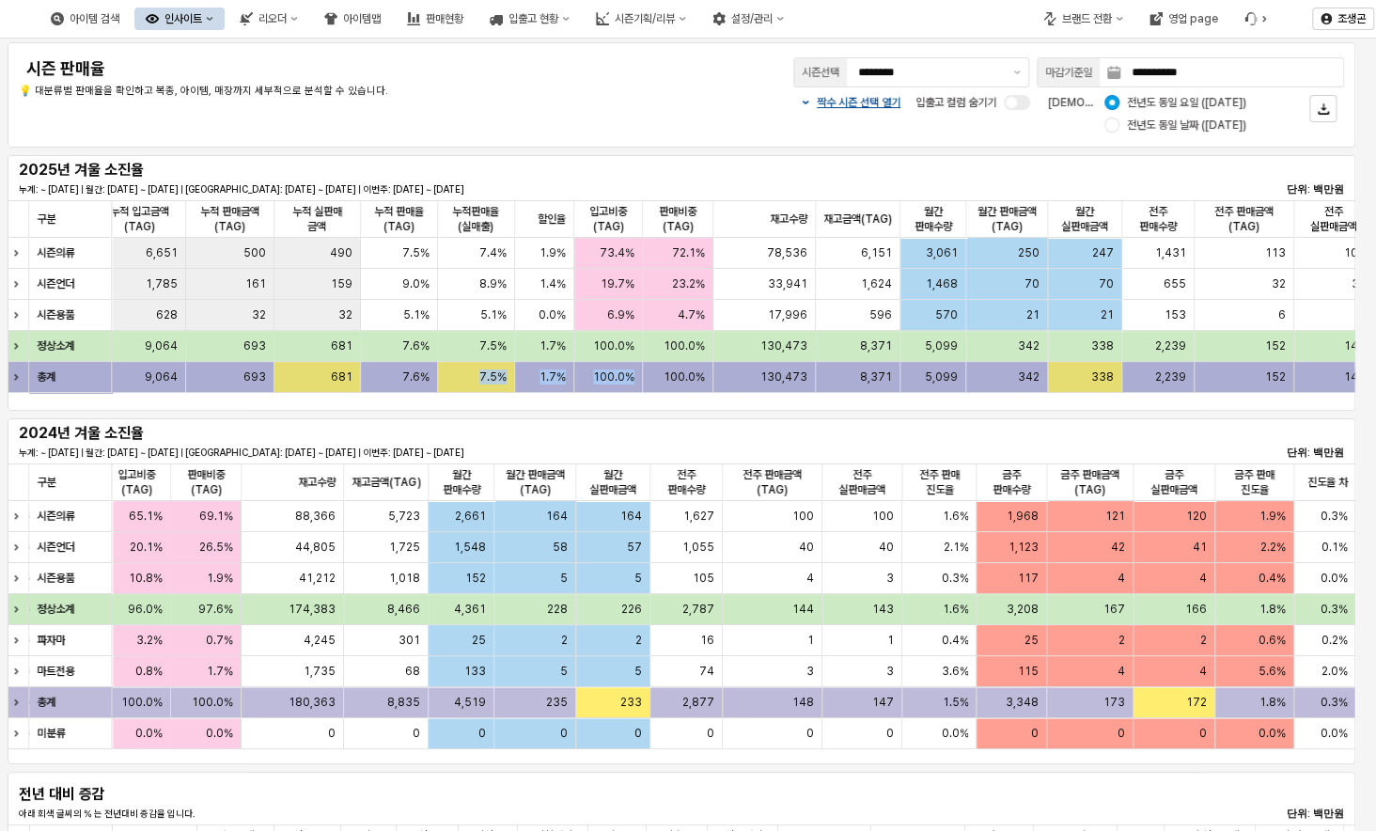
scroll to position [0, 1021]
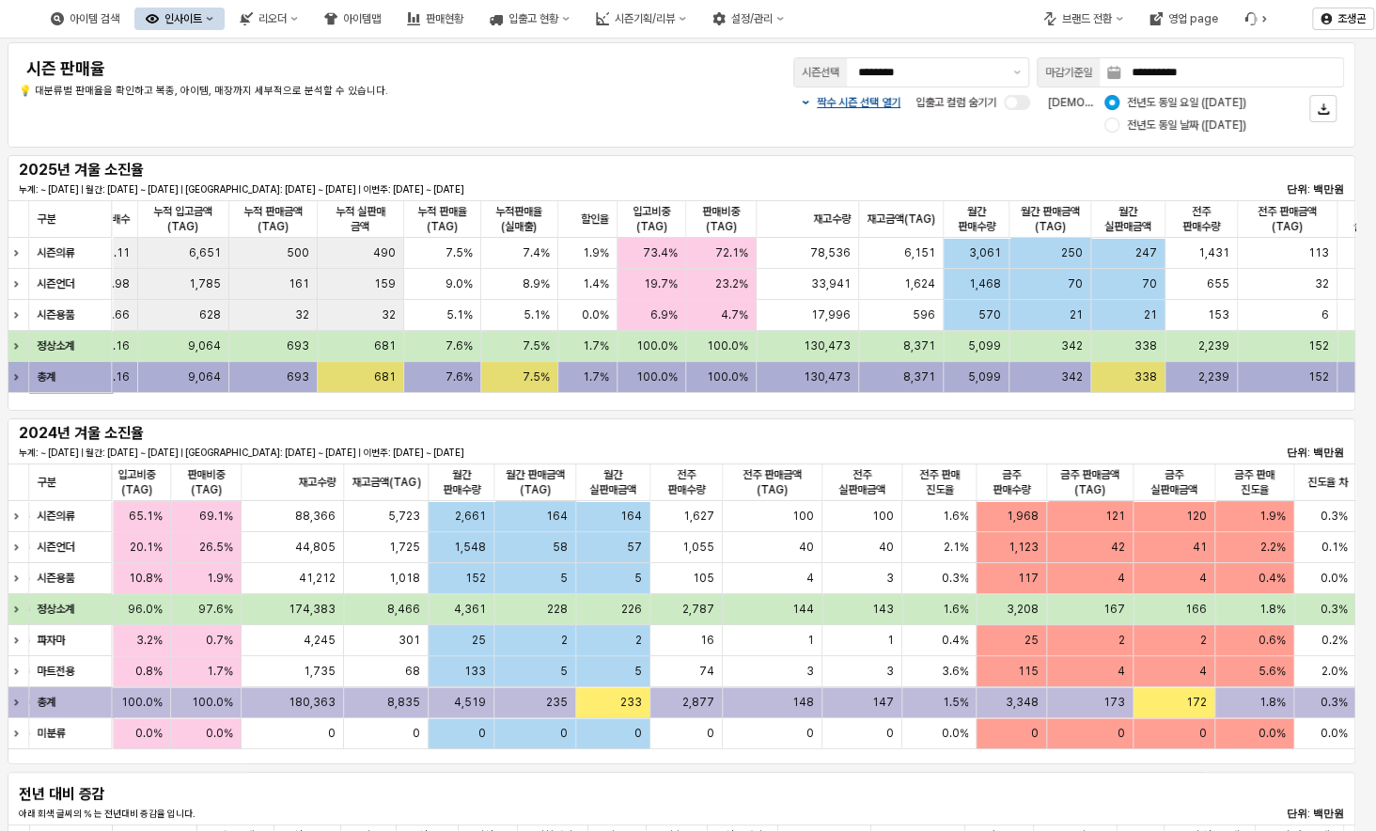
click at [623, 110] on div "짝수 시즌 선택 열기 입출고 컬럼 숨기기 비교 기준: 전년도 동일 요일 ([DATE]) 전년도 동일 날짜 ([DATE])" at bounding box center [957, 113] width 772 height 45
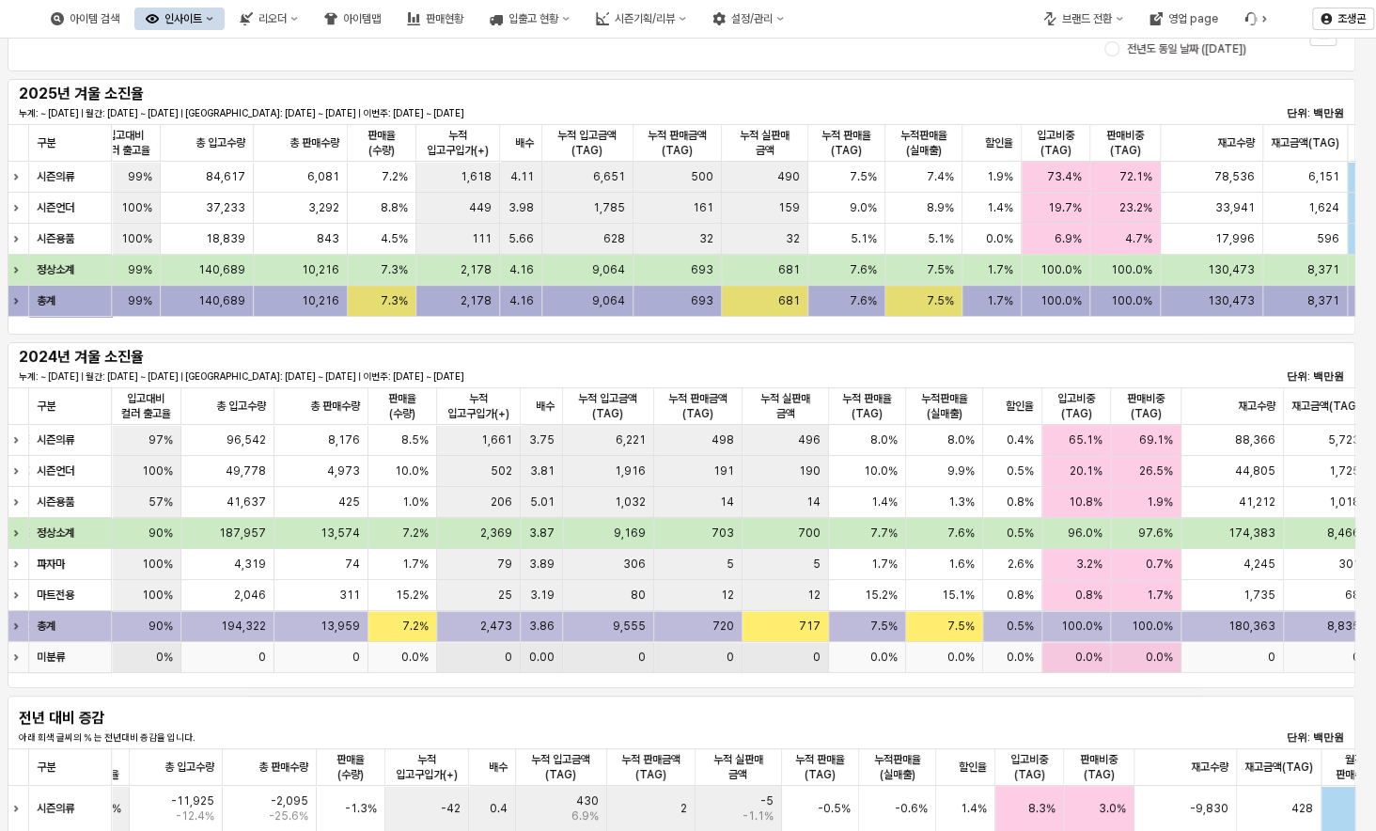
scroll to position [0, 0]
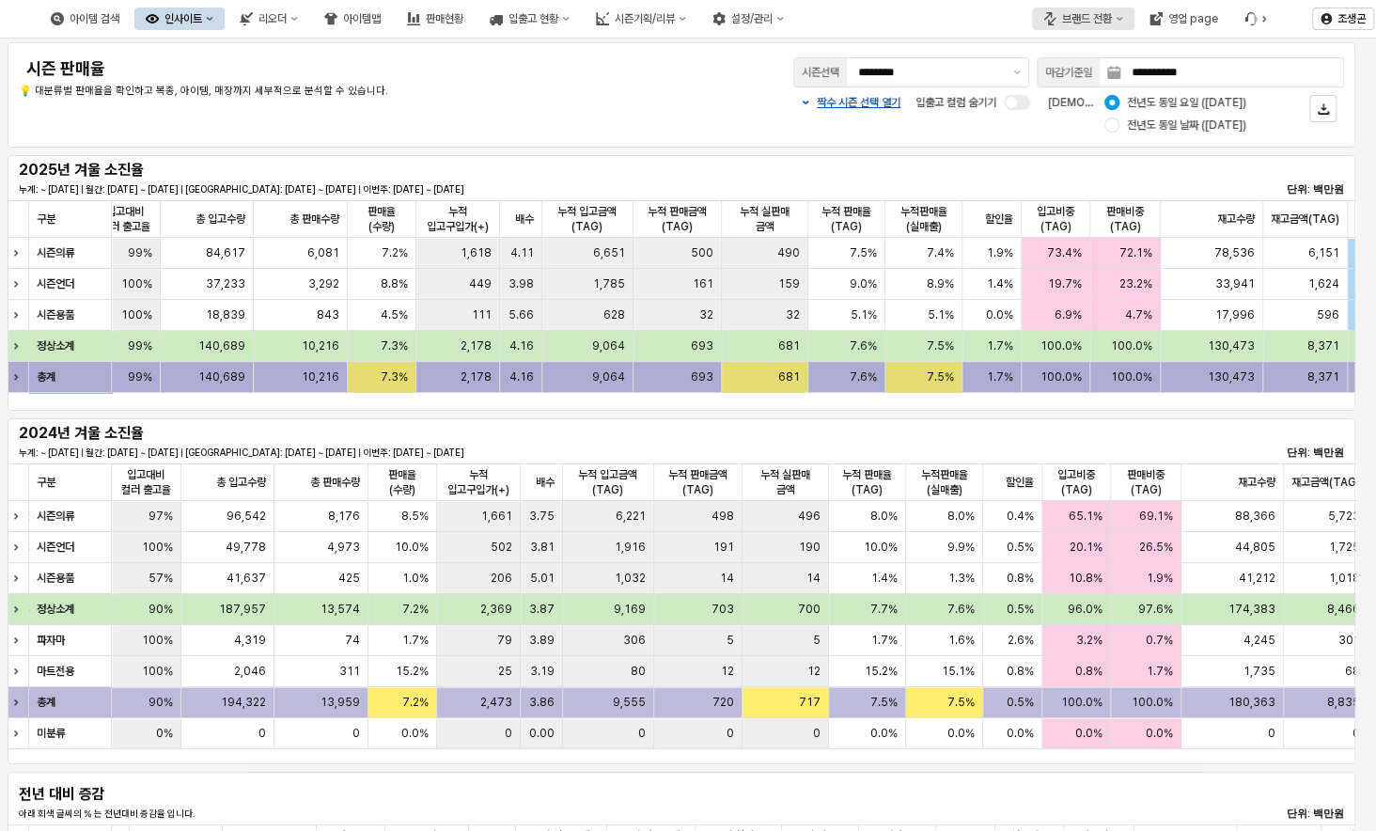
click at [1120, 16] on icon "브랜드 전환" at bounding box center [1119, 19] width 8 height 8
click at [1056, 81] on div "에뜨와" at bounding box center [1101, 85] width 115 height 15
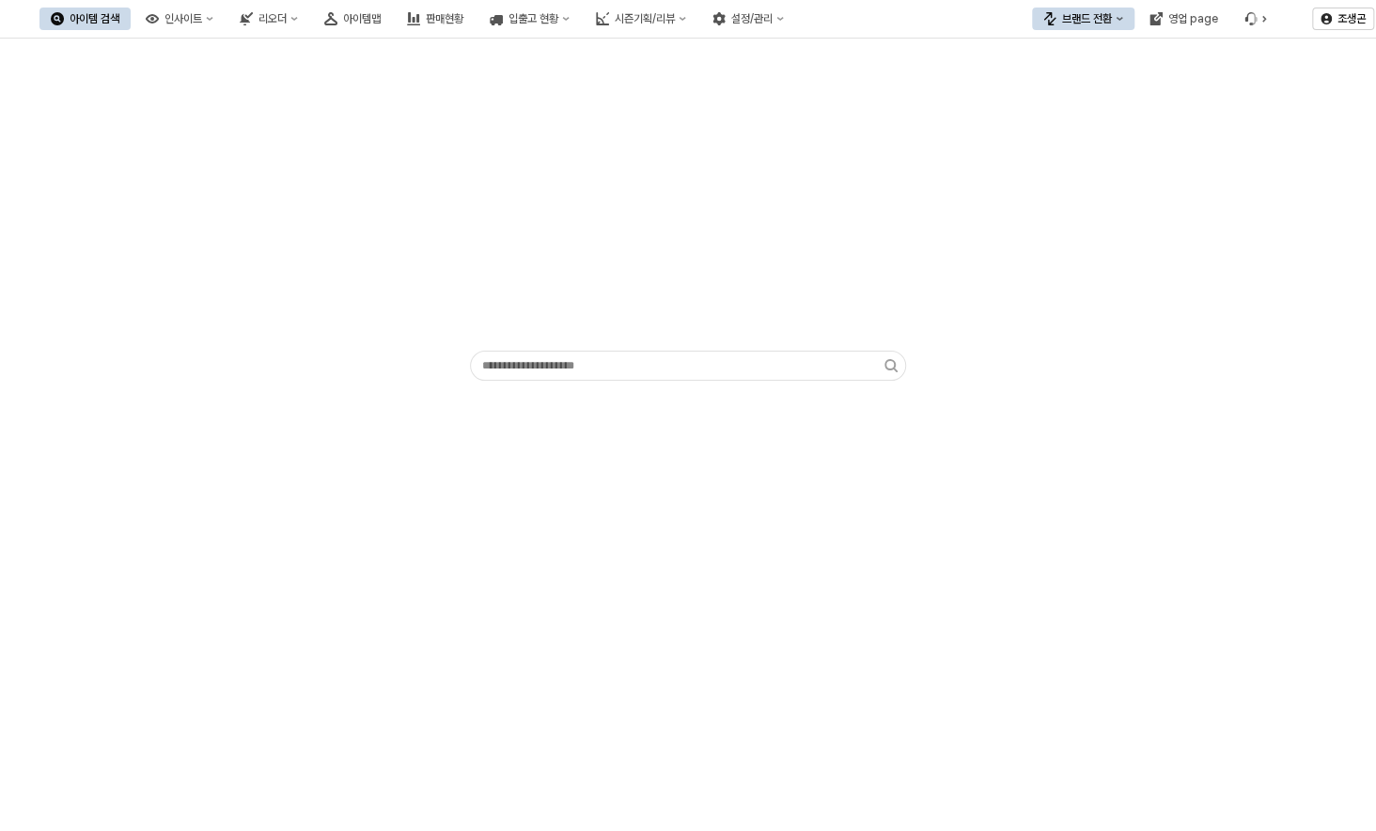
click at [1099, 15] on div "브랜드 전환" at bounding box center [1087, 18] width 50 height 13
click at [1056, 53] on div "아가방" at bounding box center [1101, 53] width 115 height 15
click at [202, 17] on div "인사이트" at bounding box center [183, 18] width 38 height 13
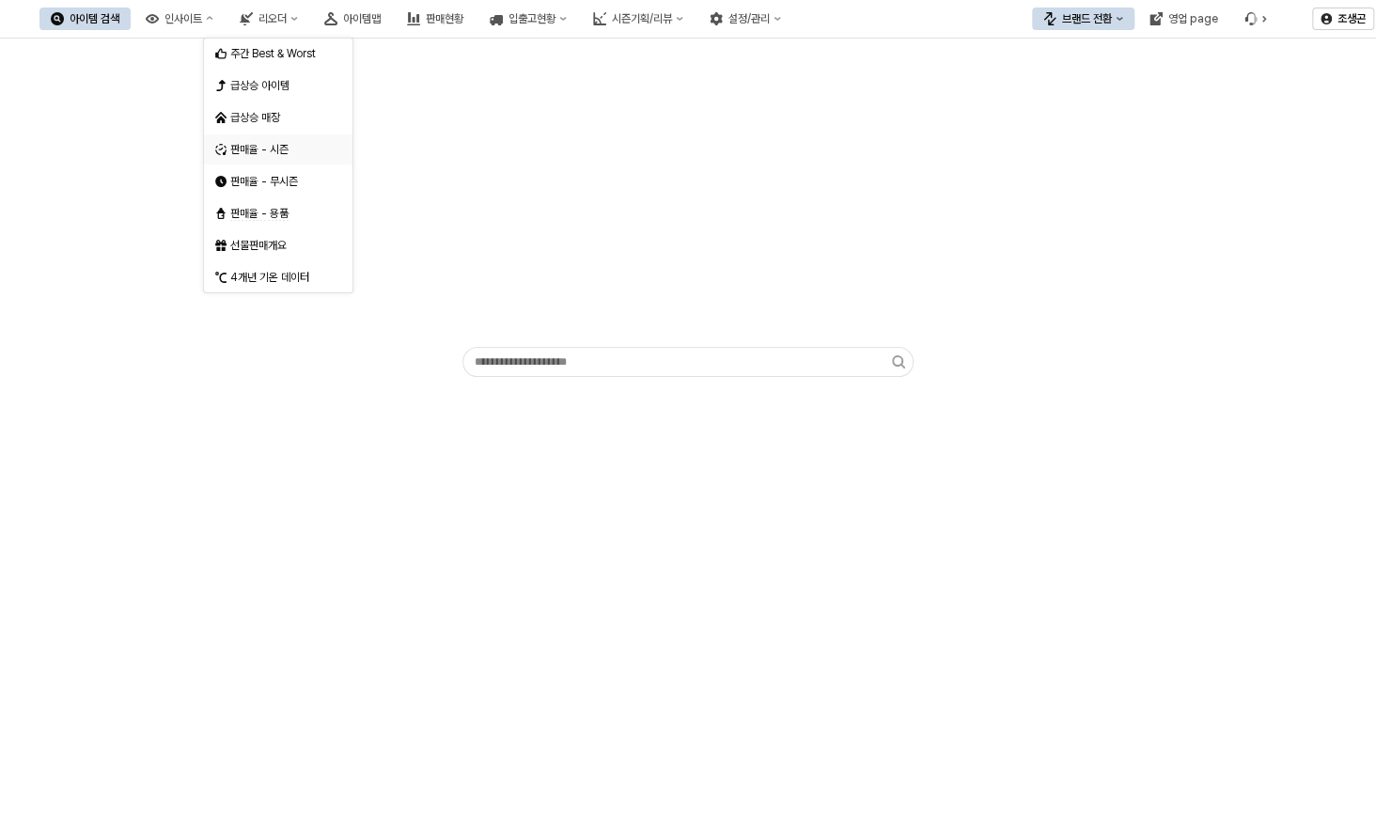
click at [242, 147] on div "판매율 - 시즌" at bounding box center [280, 149] width 100 height 15
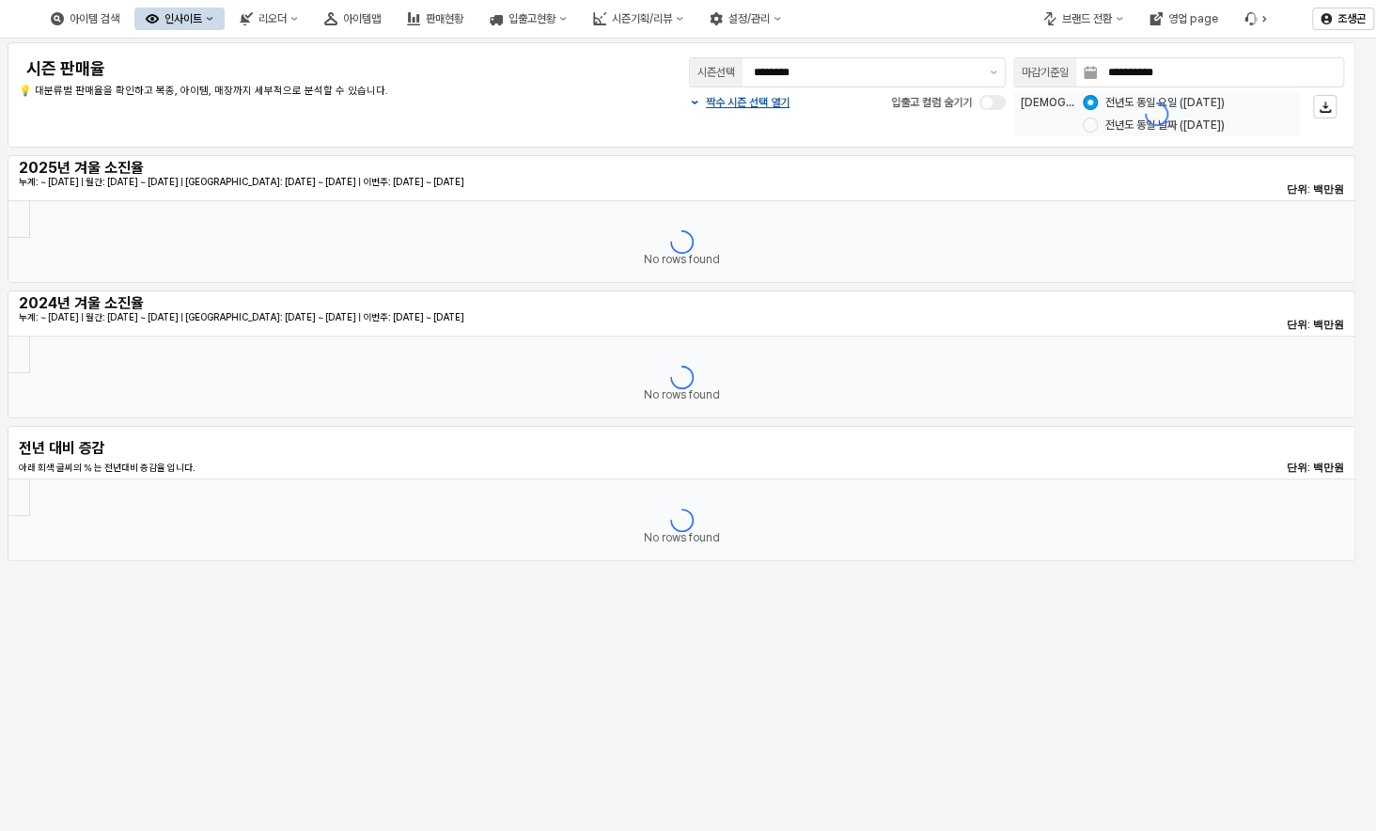
type input "********"
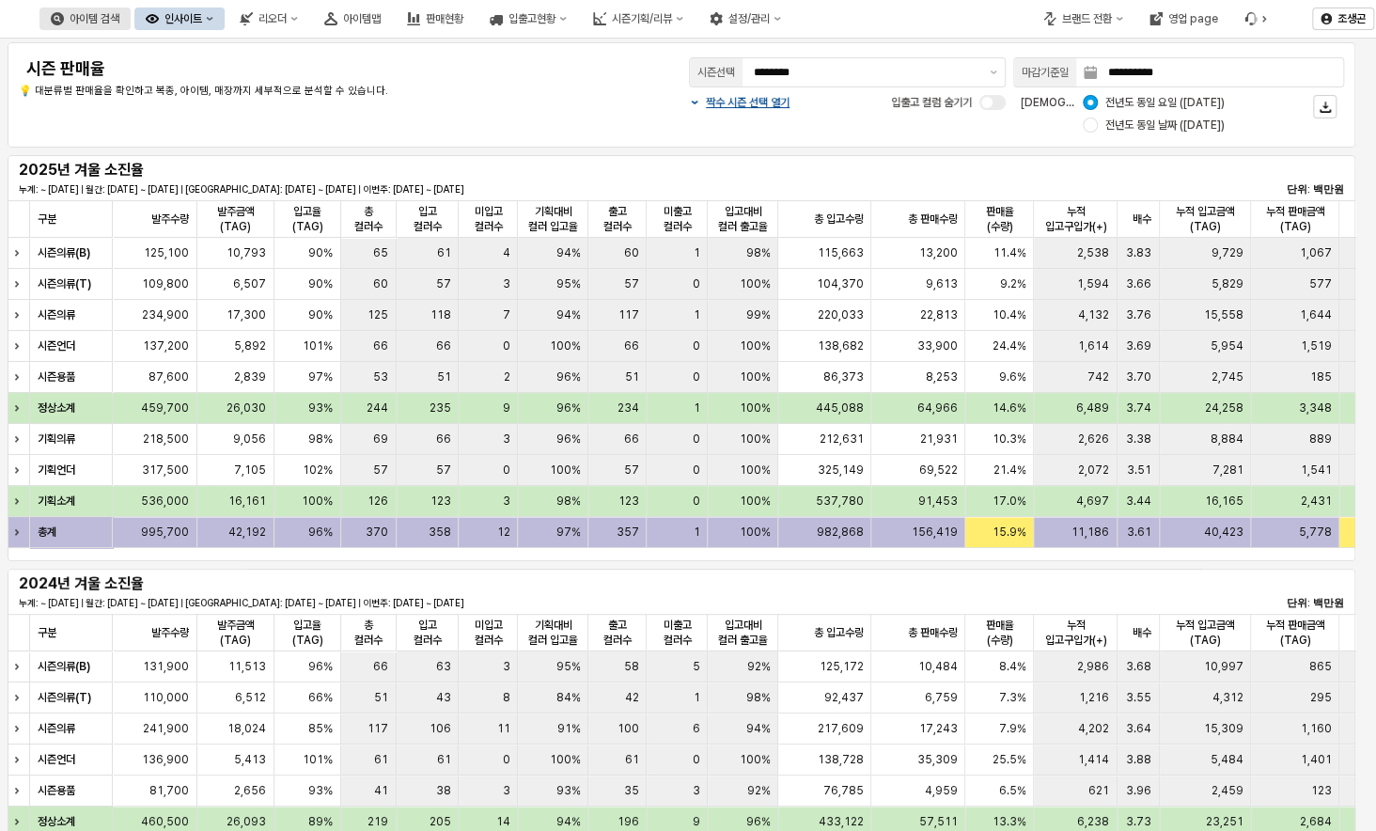
click at [119, 18] on div "아이템 검색" at bounding box center [95, 18] width 50 height 13
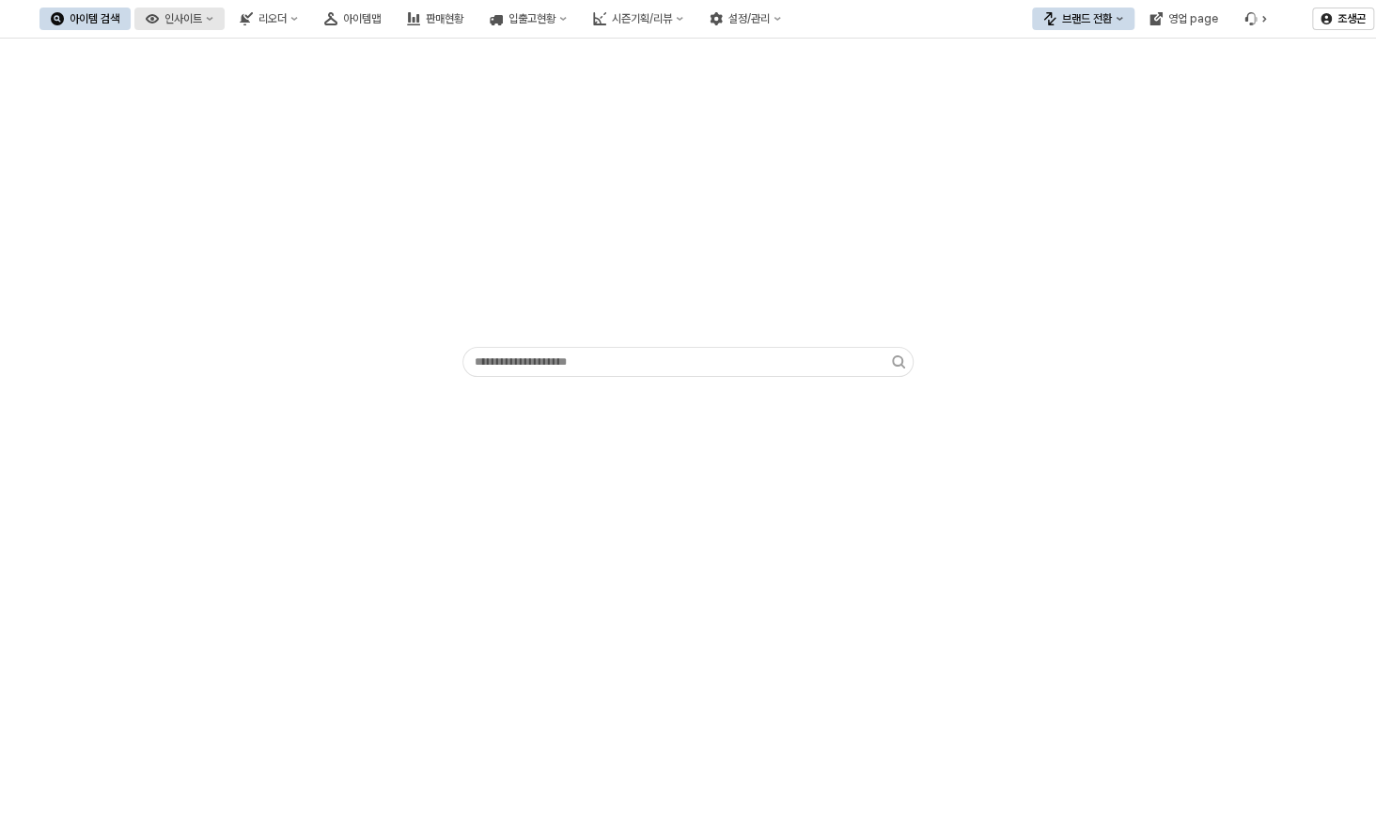
click at [202, 17] on div "인사이트" at bounding box center [183, 18] width 38 height 13
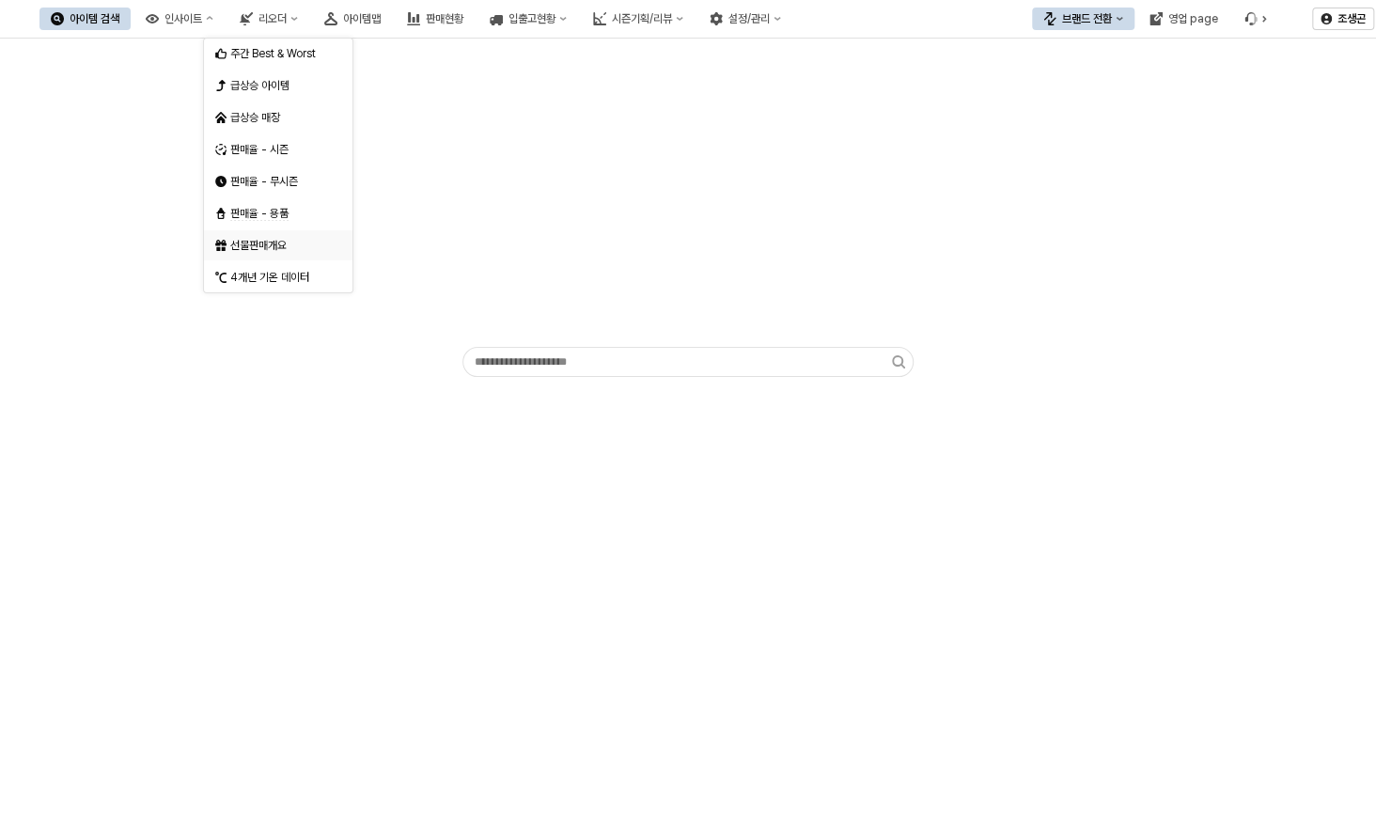
click at [235, 240] on div "선물판매개요" at bounding box center [280, 245] width 100 height 15
